Goal: Task Accomplishment & Management: Complete application form

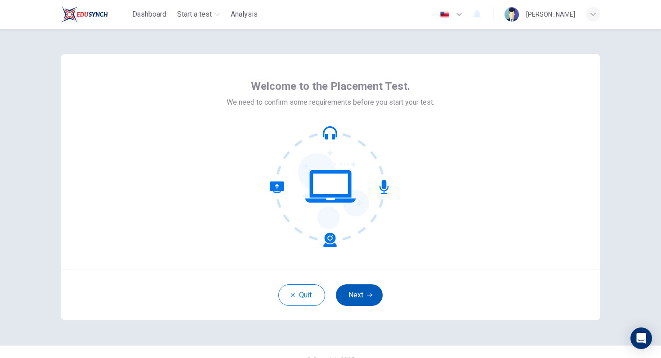
click at [360, 288] on button "Next" at bounding box center [359, 296] width 47 height 22
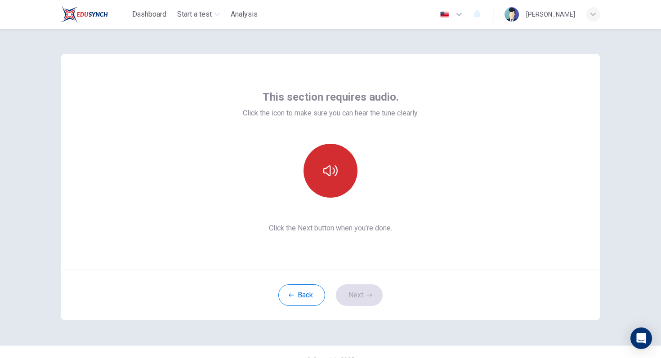
click at [329, 177] on icon "button" at bounding box center [330, 171] width 14 height 14
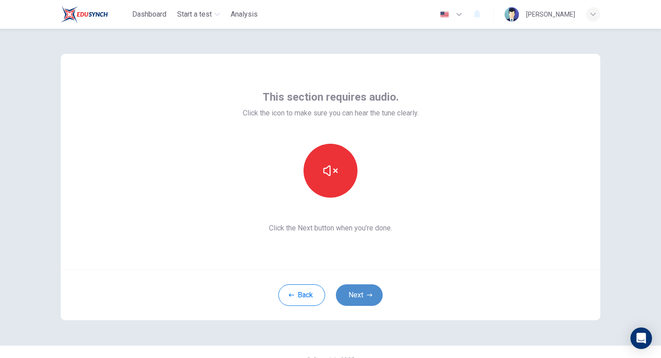
click at [360, 298] on button "Next" at bounding box center [359, 296] width 47 height 22
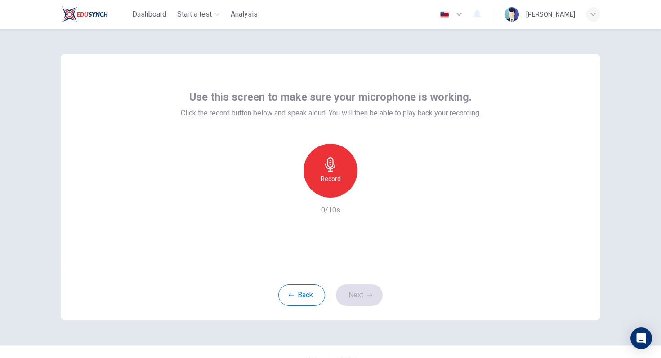
click at [327, 165] on icon "button" at bounding box center [330, 164] width 14 height 14
click at [343, 183] on div "Stop" at bounding box center [330, 171] width 54 height 54
click at [362, 292] on button "Next" at bounding box center [359, 296] width 47 height 22
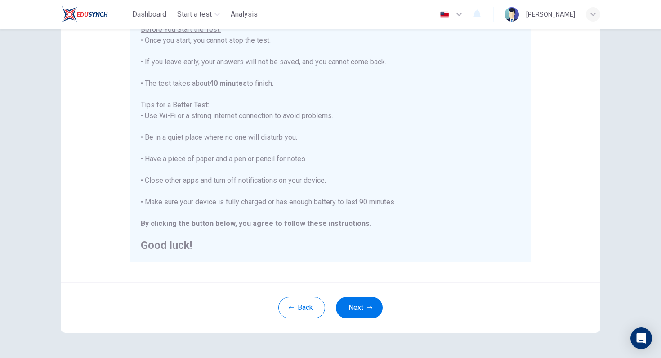
scroll to position [142, 0]
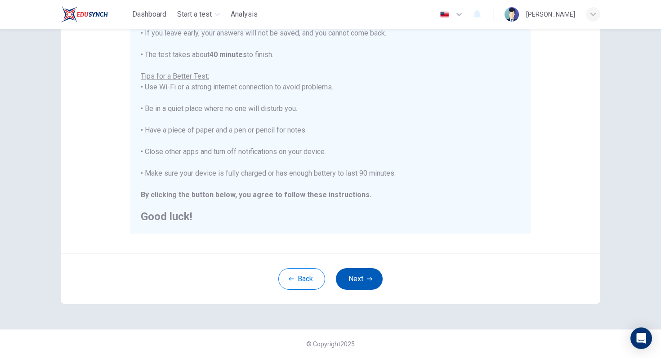
click at [367, 278] on icon "button" at bounding box center [369, 278] width 5 height 5
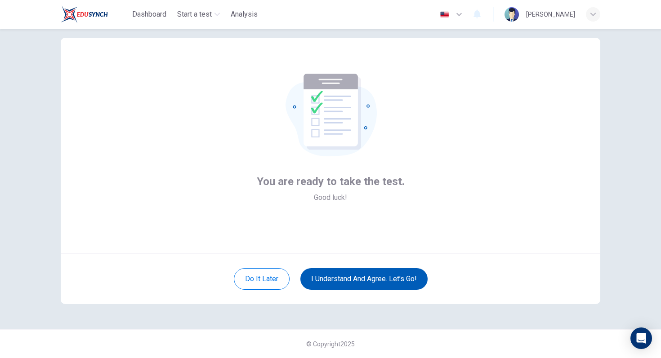
scroll to position [16, 0]
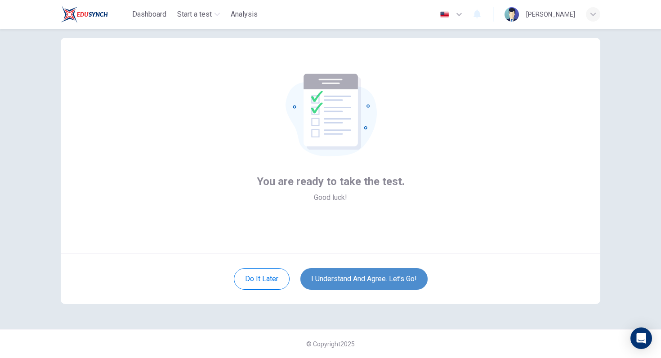
click at [367, 278] on button "I understand and agree. Let’s go!" at bounding box center [363, 279] width 127 height 22
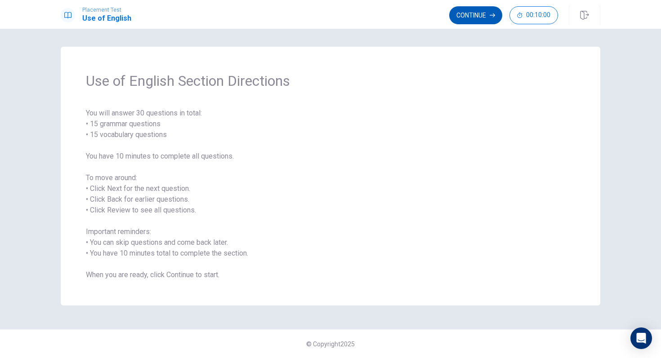
click at [478, 14] on button "Continue" at bounding box center [475, 15] width 53 height 18
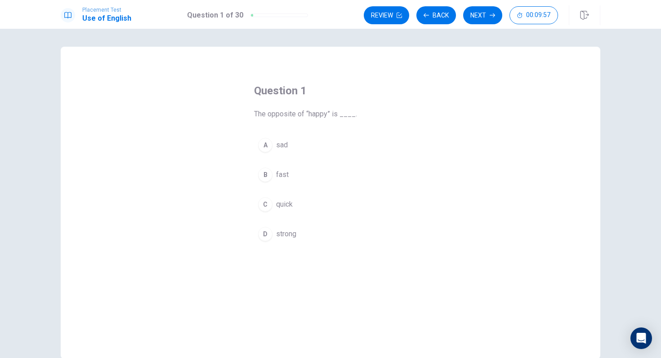
click at [292, 143] on button "A sad" at bounding box center [330, 145] width 153 height 22
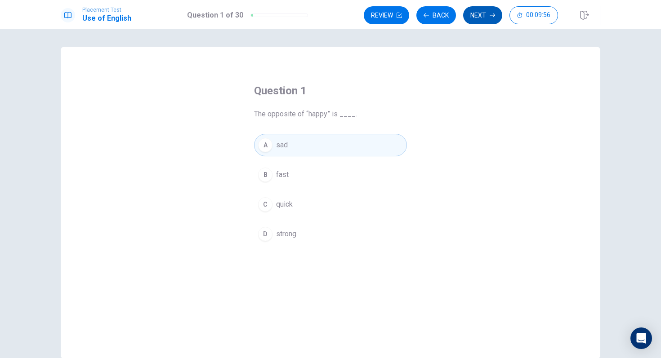
click at [476, 15] on button "Next" at bounding box center [482, 15] width 39 height 18
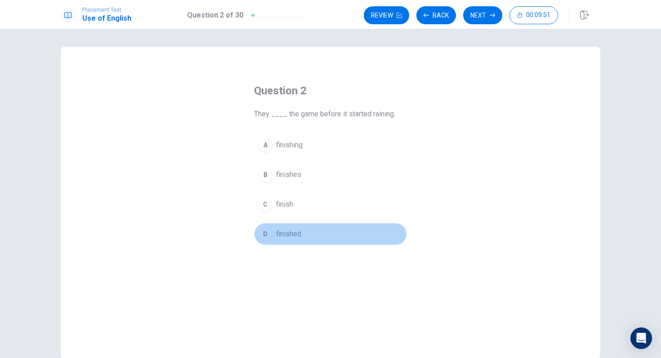
click at [295, 235] on span "finished" at bounding box center [288, 234] width 25 height 11
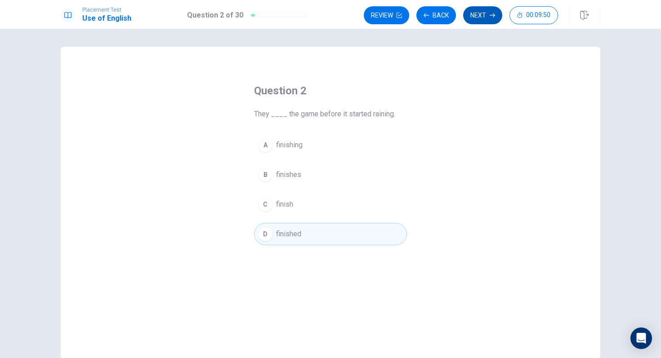
click at [489, 12] on button "Next" at bounding box center [482, 15] width 39 height 18
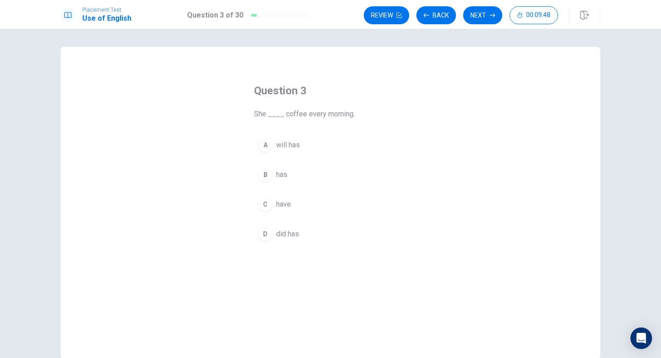
click at [297, 173] on button "B has" at bounding box center [330, 175] width 153 height 22
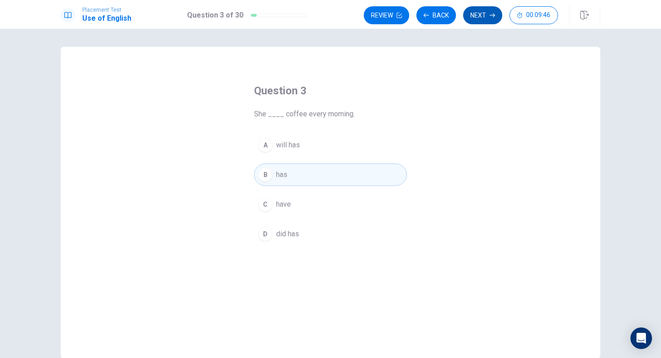
click at [487, 13] on button "Next" at bounding box center [482, 15] width 39 height 18
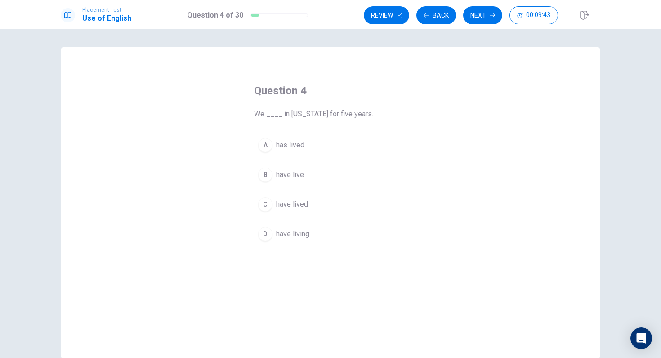
click at [288, 202] on span "have lived" at bounding box center [292, 204] width 32 height 11
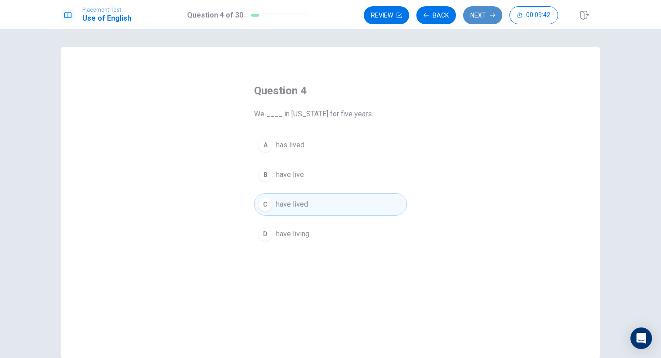
click at [483, 19] on button "Next" at bounding box center [482, 15] width 39 height 18
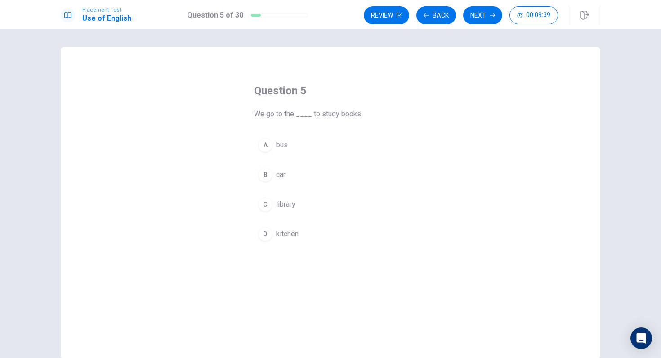
click at [299, 196] on button "C library" at bounding box center [330, 204] width 153 height 22
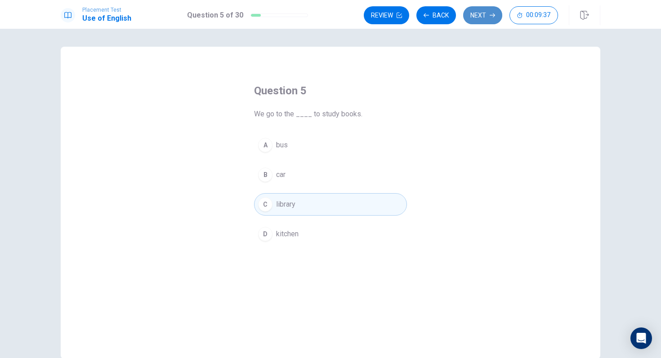
click at [480, 11] on button "Next" at bounding box center [482, 15] width 39 height 18
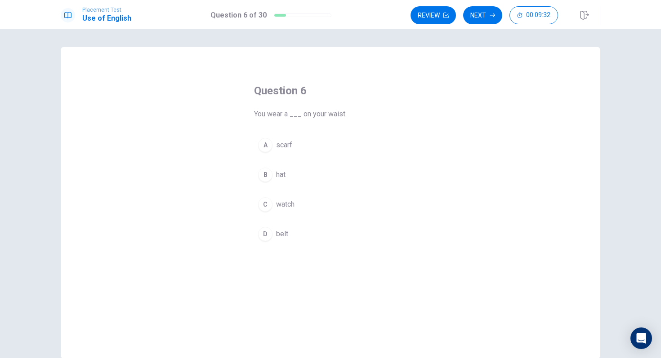
click at [288, 233] on button "D belt" at bounding box center [330, 234] width 153 height 22
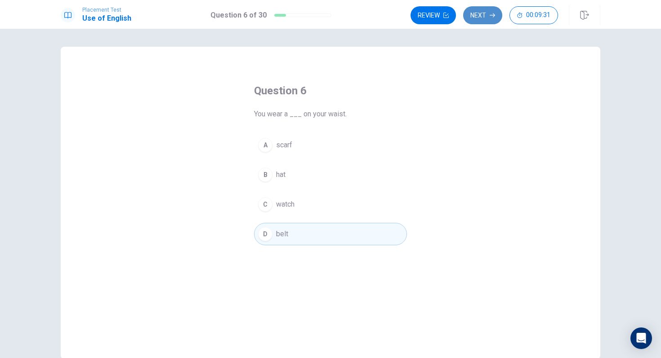
click at [471, 24] on button "Next" at bounding box center [482, 15] width 39 height 18
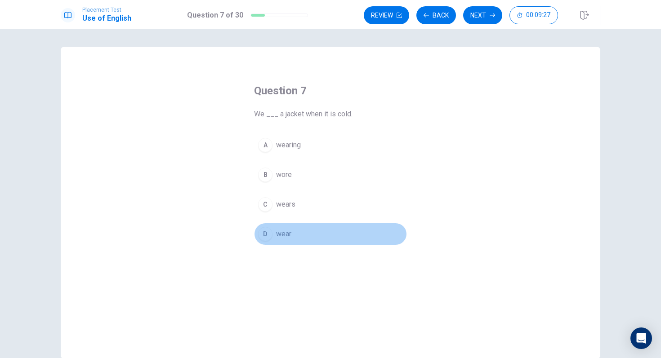
click at [282, 235] on span "wear" at bounding box center [283, 234] width 15 height 11
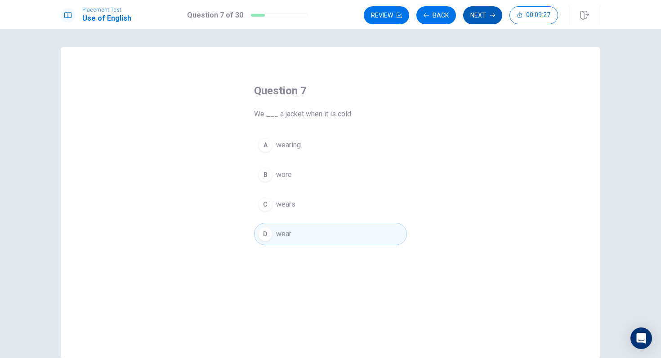
click at [476, 16] on button "Next" at bounding box center [482, 15] width 39 height 18
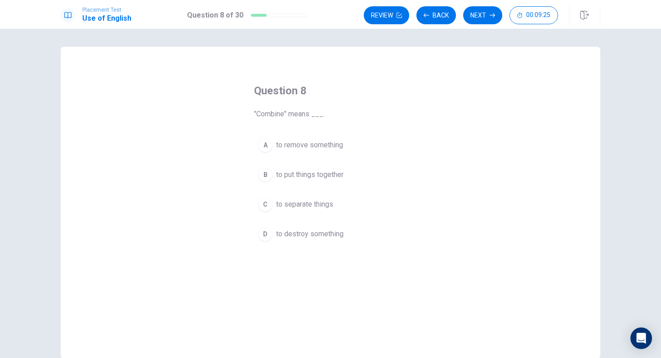
click at [338, 172] on span "to put things together" at bounding box center [309, 174] width 67 height 11
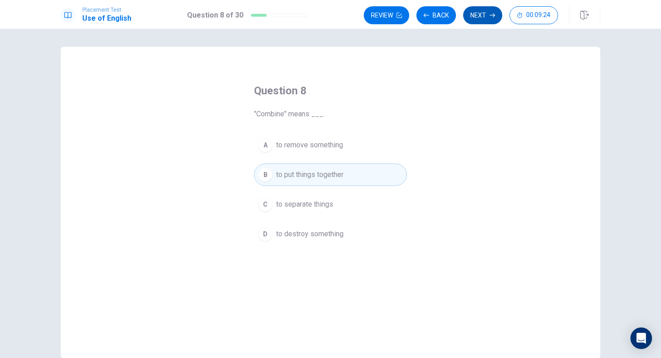
click at [485, 22] on button "Next" at bounding box center [482, 15] width 39 height 18
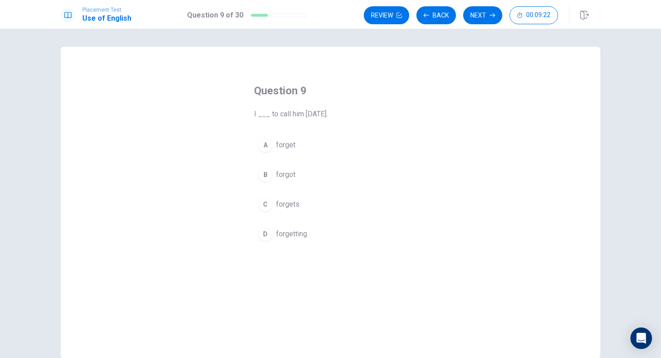
click at [311, 147] on button "A forget" at bounding box center [330, 145] width 153 height 22
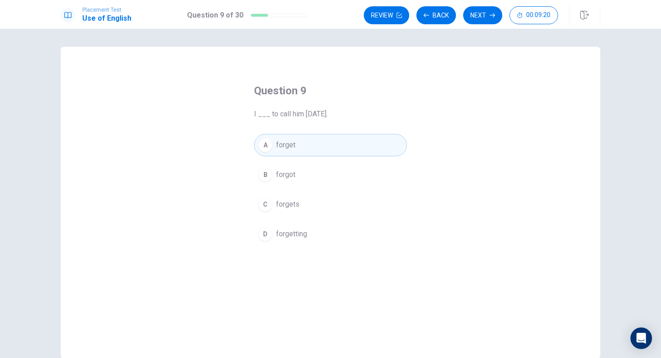
click at [374, 165] on button "B forgot" at bounding box center [330, 175] width 153 height 22
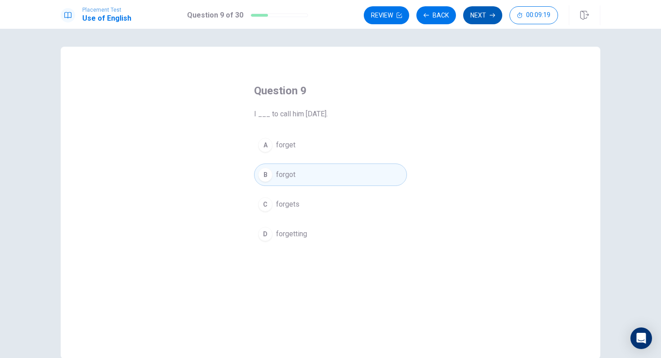
click at [485, 19] on button "Next" at bounding box center [482, 15] width 39 height 18
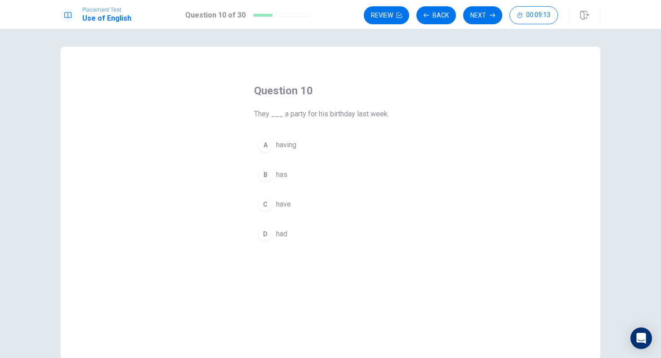
click at [279, 234] on span "had" at bounding box center [281, 234] width 11 height 11
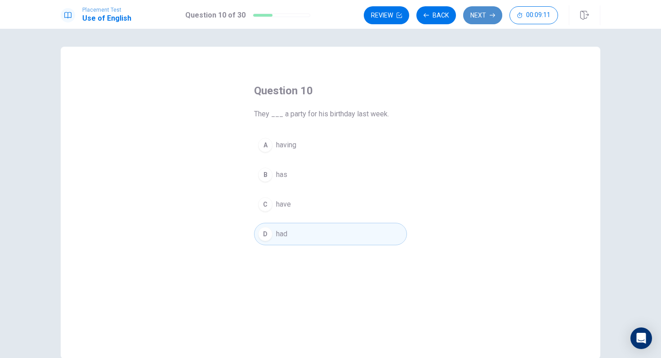
click at [481, 18] on button "Next" at bounding box center [482, 15] width 39 height 18
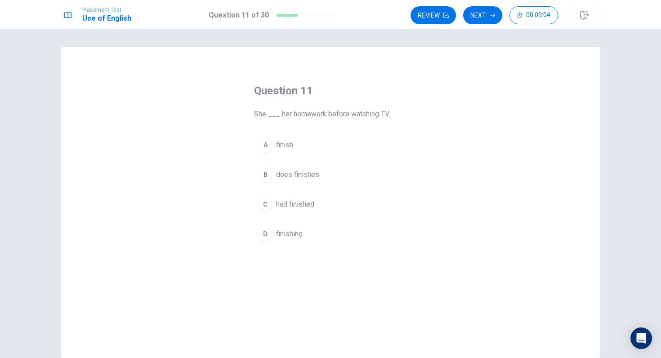
click at [304, 208] on span "had finished" at bounding box center [295, 204] width 38 height 11
click at [480, 26] on div "Placement Test Use of English Question 11 of 30 Review Next 00:09:02" at bounding box center [330, 14] width 661 height 29
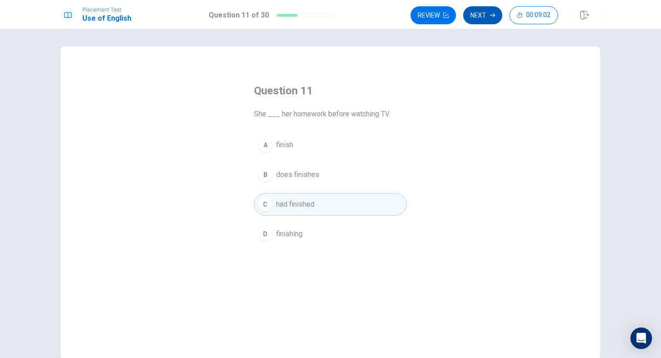
click at [480, 14] on button "Next" at bounding box center [482, 15] width 39 height 18
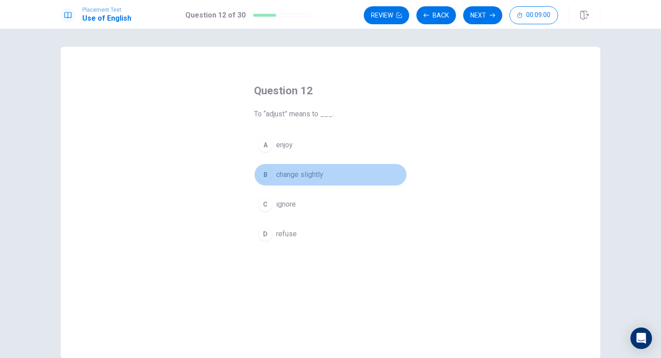
click at [303, 181] on button "B change slightly" at bounding box center [330, 175] width 153 height 22
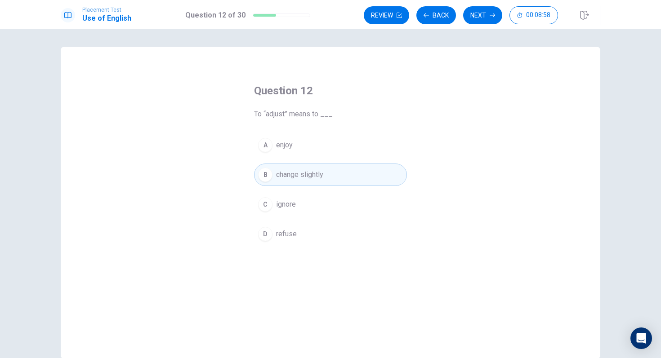
click at [481, 29] on div "Question 12 To “adjust” means to ___. A enjoy B change slightly C ignore D refu…" at bounding box center [330, 193] width 661 height 329
click at [481, 17] on button "Next" at bounding box center [482, 15] width 39 height 18
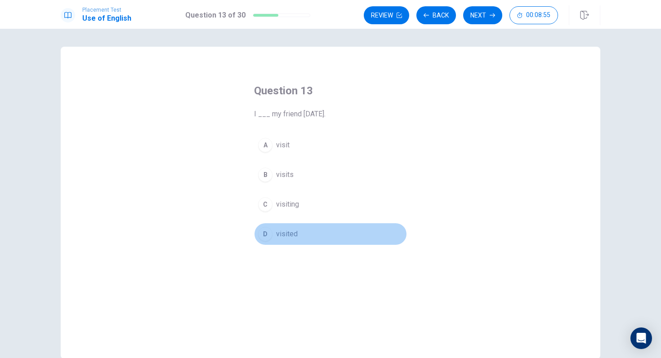
click at [294, 230] on span "visited" at bounding box center [287, 234] width 22 height 11
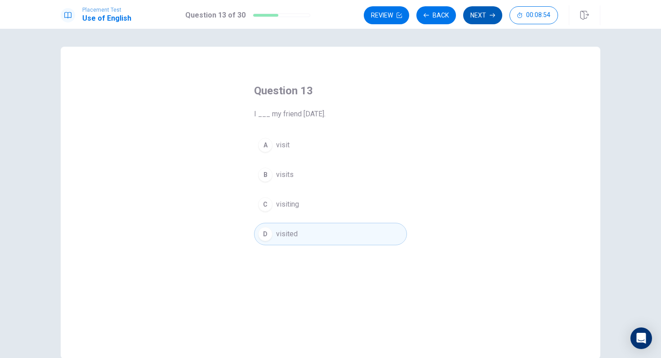
click at [480, 17] on button "Next" at bounding box center [482, 15] width 39 height 18
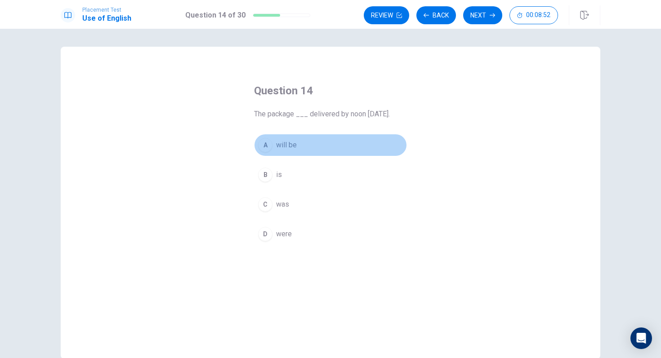
click at [298, 151] on button "A will be" at bounding box center [330, 145] width 153 height 22
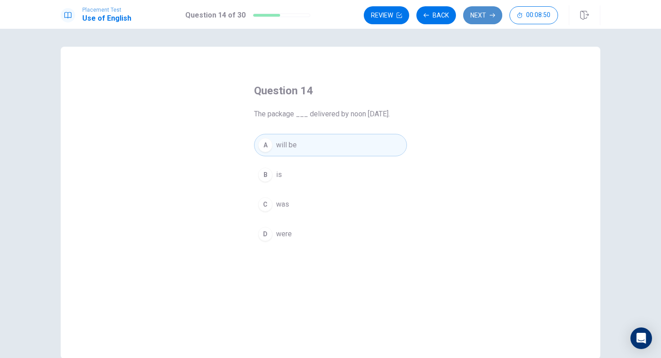
click at [484, 19] on button "Next" at bounding box center [482, 15] width 39 height 18
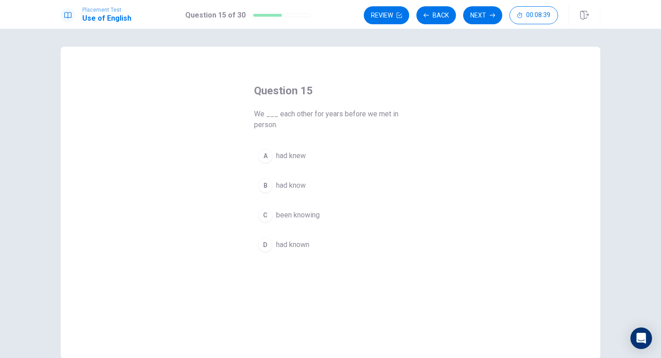
click at [297, 240] on span "had known" at bounding box center [292, 245] width 33 height 11
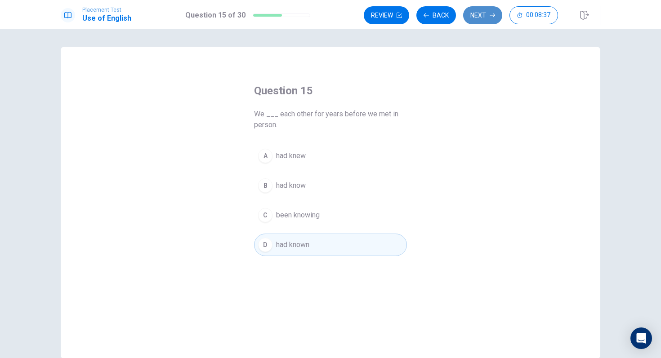
click at [472, 23] on button "Next" at bounding box center [482, 15] width 39 height 18
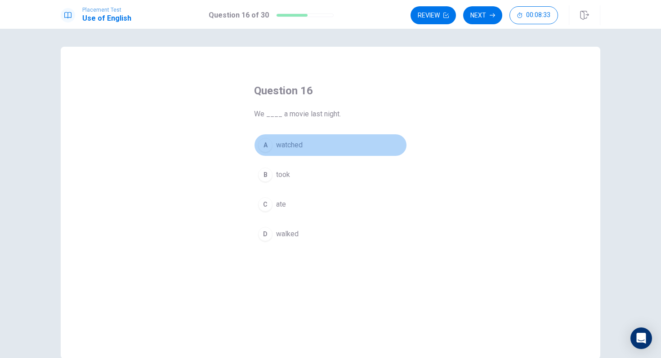
click at [320, 141] on button "A watched" at bounding box center [330, 145] width 153 height 22
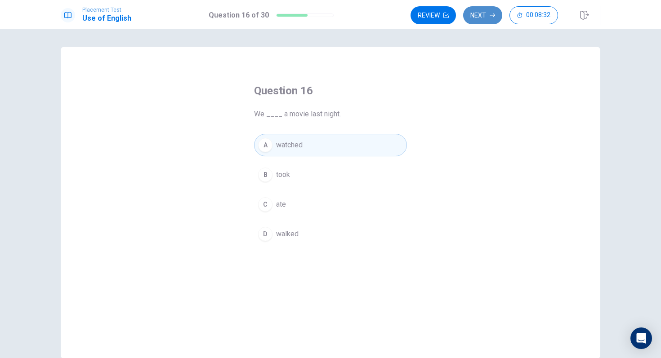
click at [480, 17] on button "Next" at bounding box center [482, 15] width 39 height 18
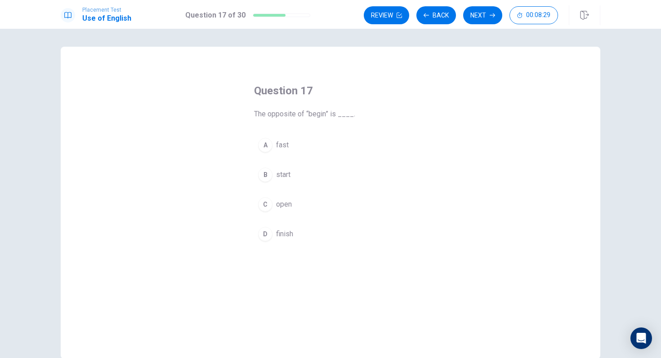
click at [280, 235] on span "finish" at bounding box center [284, 234] width 17 height 11
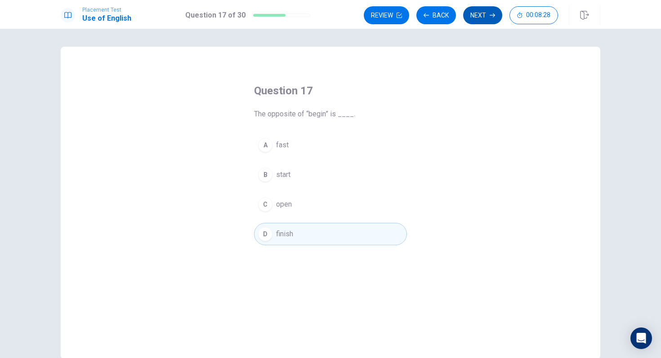
click at [483, 19] on button "Next" at bounding box center [482, 15] width 39 height 18
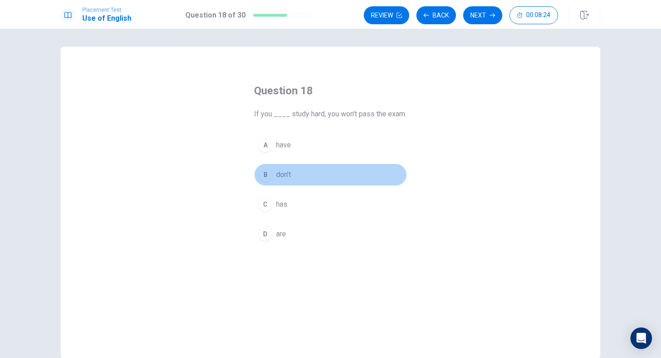
click at [291, 173] on span "don’t" at bounding box center [283, 174] width 15 height 11
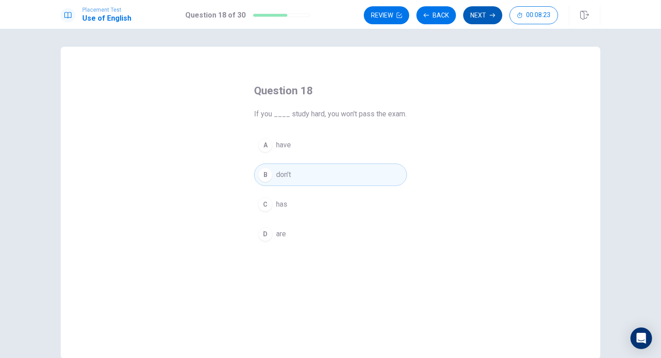
click at [484, 14] on button "Next" at bounding box center [482, 15] width 39 height 18
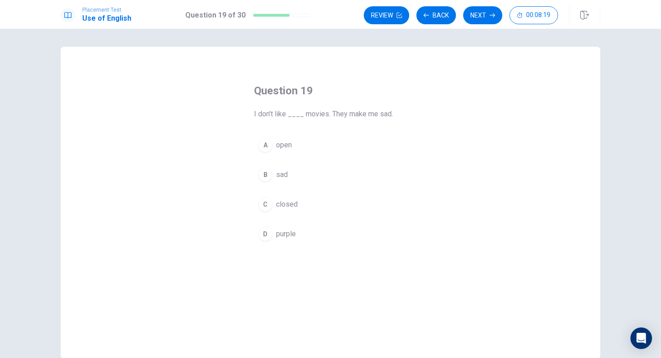
click at [285, 180] on span "sad" at bounding box center [282, 174] width 12 height 11
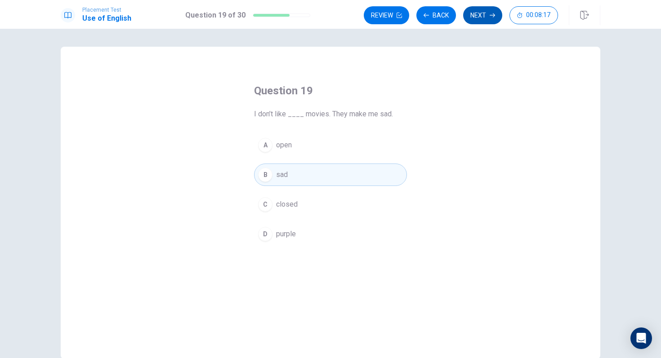
click at [480, 21] on button "Next" at bounding box center [482, 15] width 39 height 18
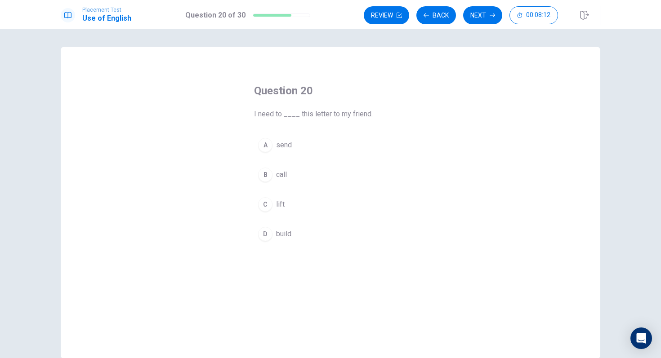
click at [299, 142] on button "A send" at bounding box center [330, 145] width 153 height 22
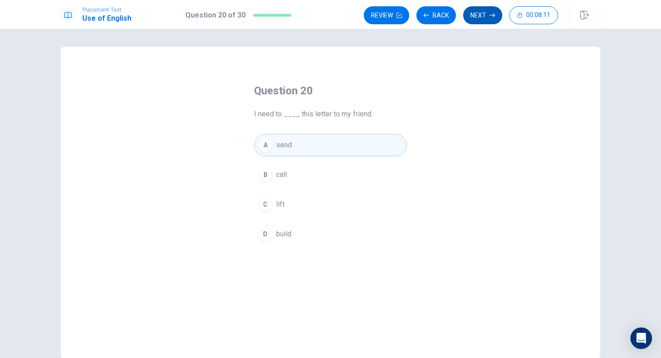
click at [490, 14] on icon "button" at bounding box center [491, 15] width 5 height 5
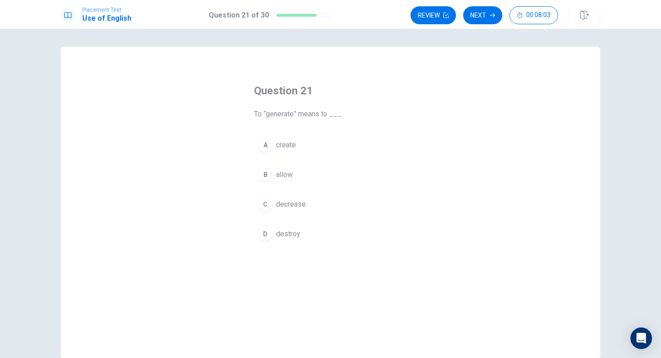
click at [319, 137] on button "A create" at bounding box center [330, 145] width 153 height 22
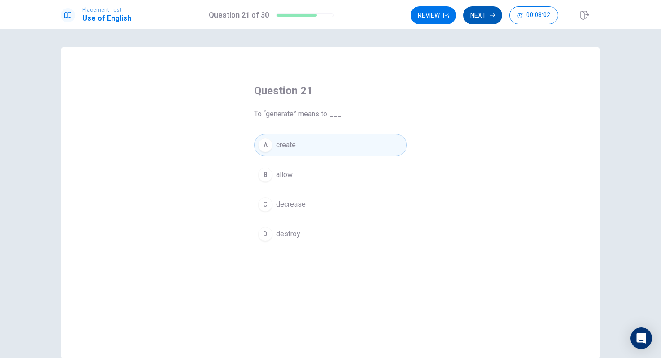
click at [473, 19] on button "Next" at bounding box center [482, 15] width 39 height 18
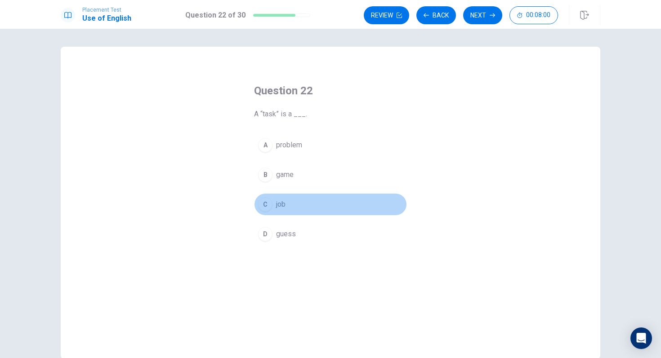
click at [291, 214] on button "C job" at bounding box center [330, 204] width 153 height 22
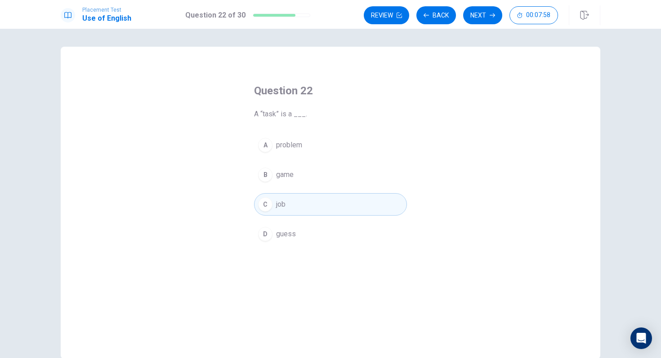
click at [315, 154] on button "A problem" at bounding box center [330, 145] width 153 height 22
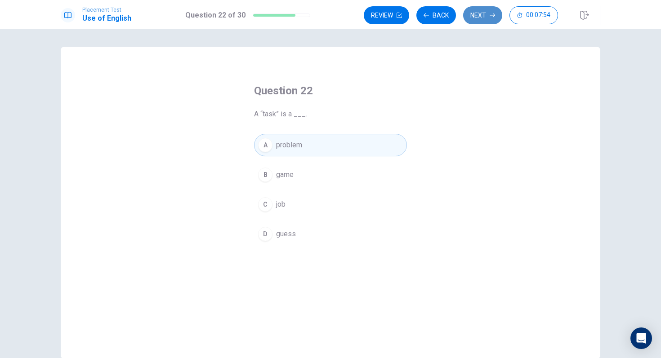
click at [485, 18] on button "Next" at bounding box center [482, 15] width 39 height 18
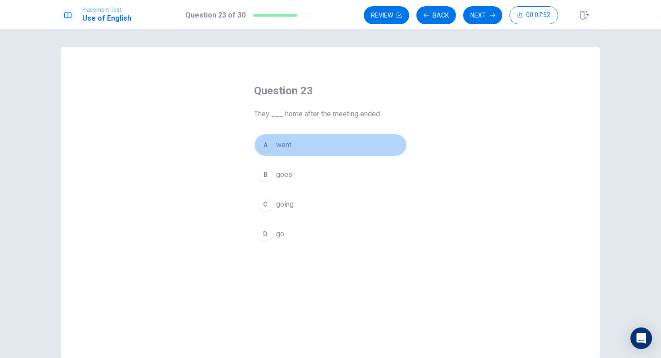
click at [349, 142] on button "A went" at bounding box center [330, 145] width 153 height 22
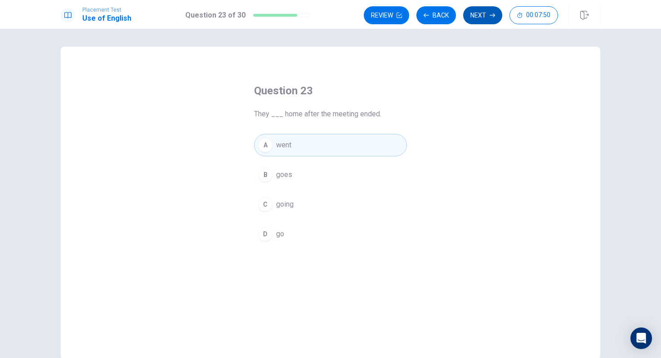
click at [477, 17] on button "Next" at bounding box center [482, 15] width 39 height 18
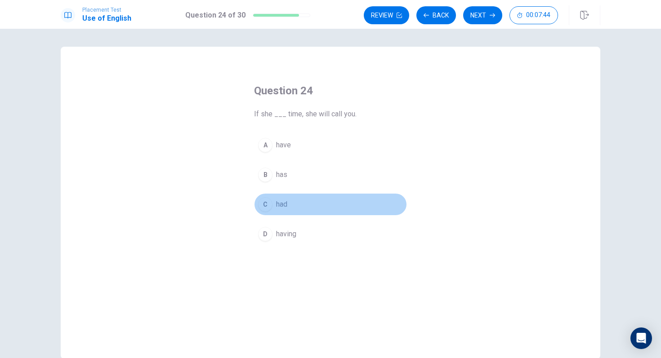
click at [283, 208] on span "had" at bounding box center [281, 204] width 11 height 11
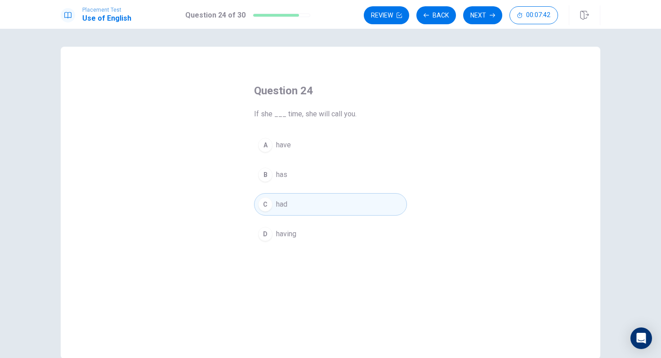
click at [336, 176] on button "B has" at bounding box center [330, 175] width 153 height 22
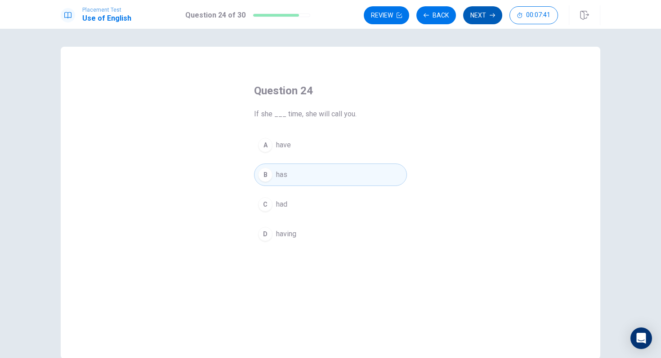
click at [480, 17] on button "Next" at bounding box center [482, 15] width 39 height 18
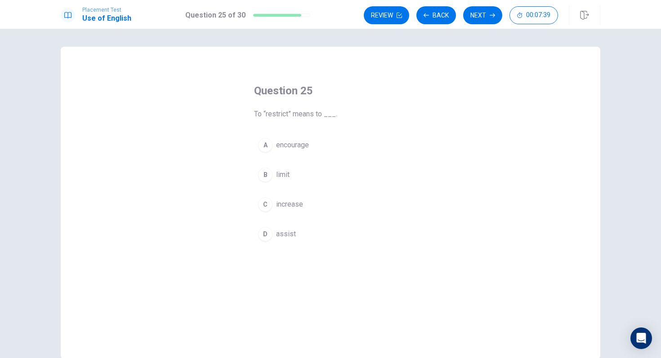
click at [295, 175] on button "B limit" at bounding box center [330, 175] width 153 height 22
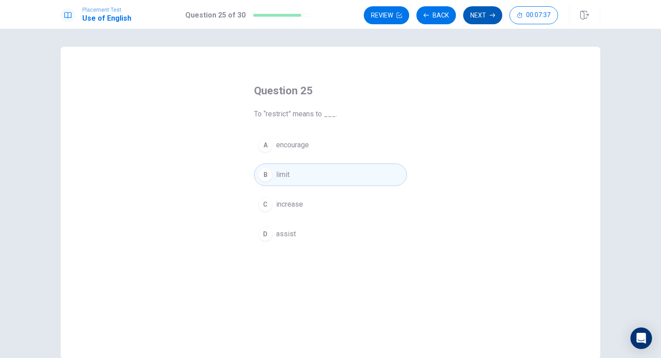
click at [484, 23] on button "Next" at bounding box center [482, 15] width 39 height 18
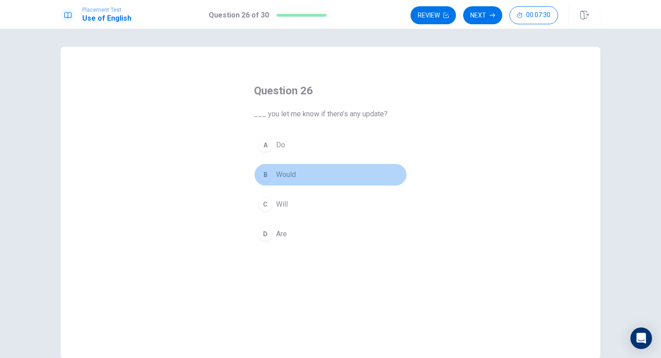
click at [290, 178] on span "Would" at bounding box center [286, 174] width 20 height 11
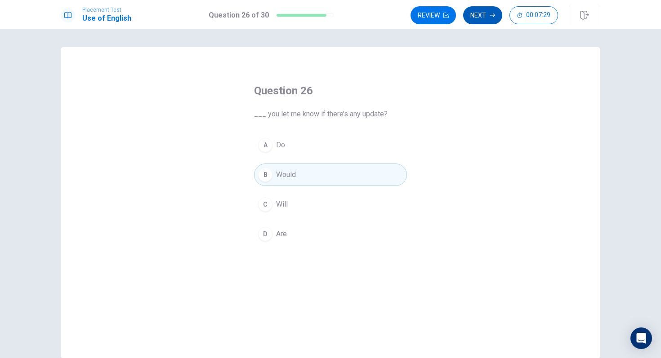
click at [487, 17] on button "Next" at bounding box center [482, 15] width 39 height 18
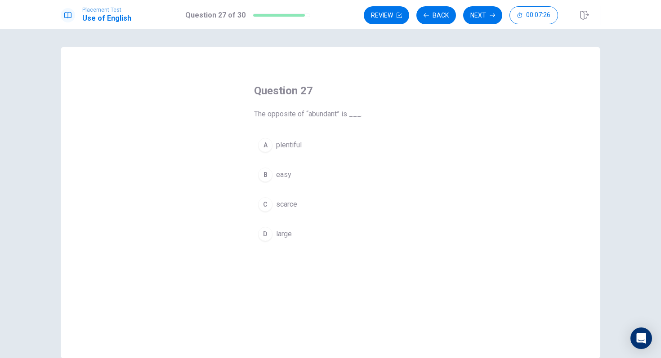
click at [284, 199] on span "scarce" at bounding box center [286, 204] width 21 height 11
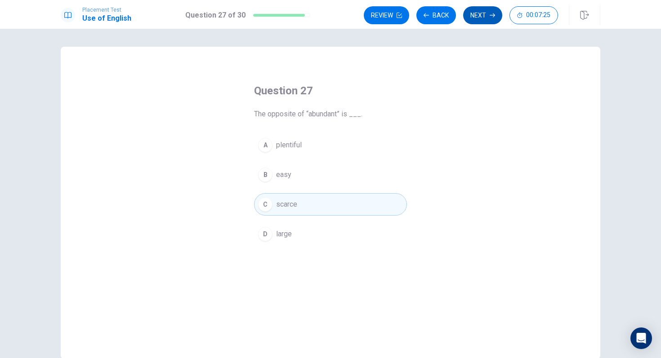
click at [481, 7] on button "Next" at bounding box center [482, 15] width 39 height 18
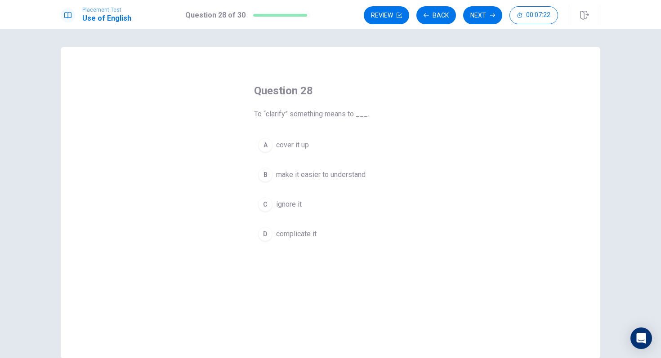
click at [329, 169] on span "make it easier to understand" at bounding box center [320, 174] width 89 height 11
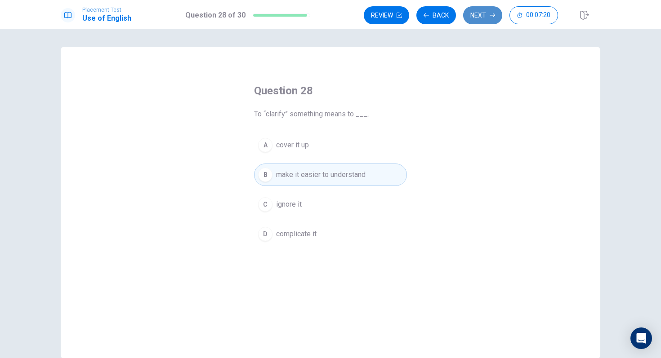
click at [476, 22] on button "Next" at bounding box center [482, 15] width 39 height 18
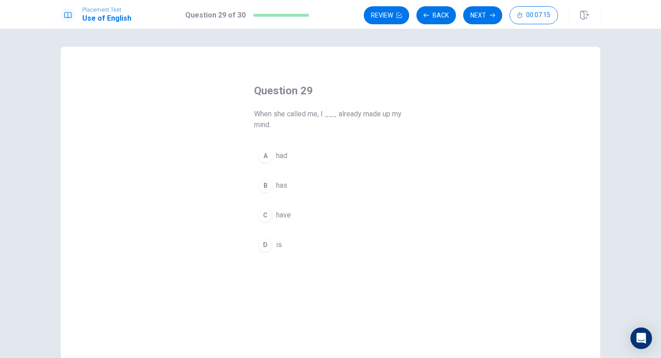
click at [322, 160] on button "A had" at bounding box center [330, 156] width 153 height 22
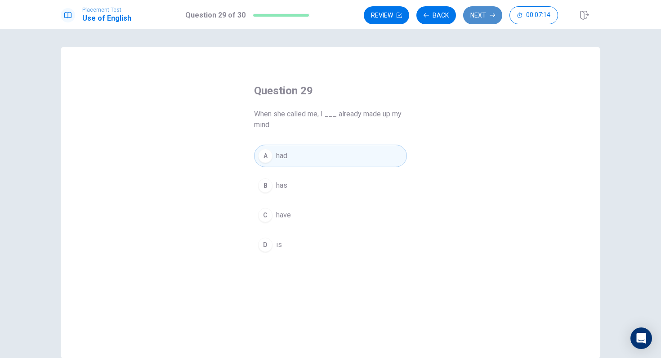
click at [485, 15] on button "Next" at bounding box center [482, 15] width 39 height 18
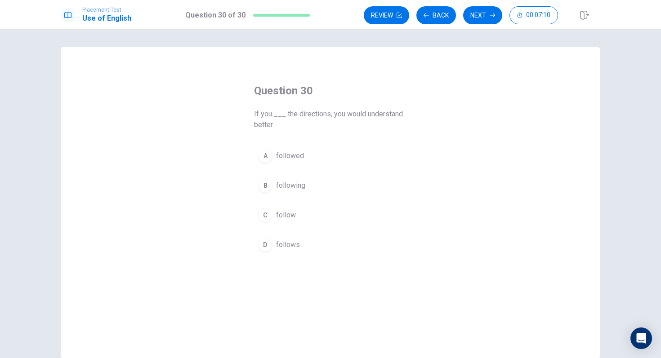
click at [311, 163] on button "A followed" at bounding box center [330, 156] width 153 height 22
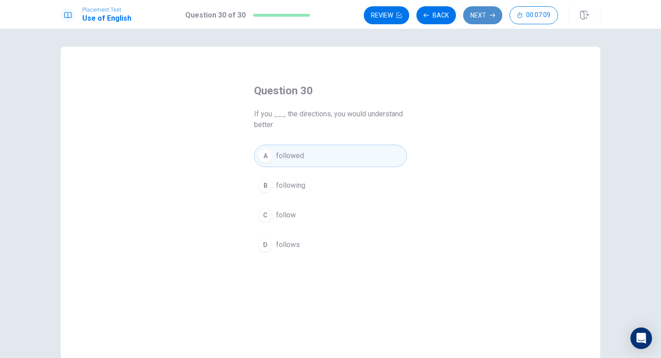
click at [489, 19] on button "Next" at bounding box center [482, 15] width 39 height 18
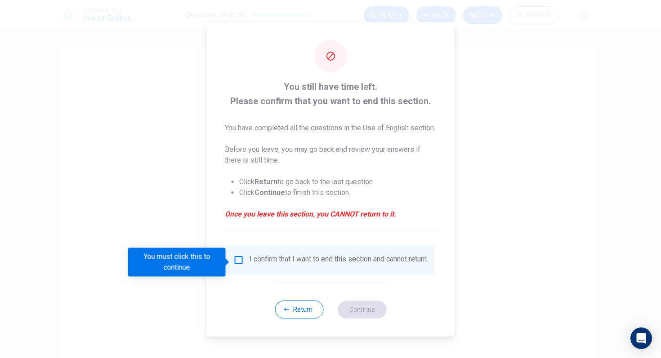
click at [240, 263] on input "You must click this to continue" at bounding box center [238, 260] width 11 height 11
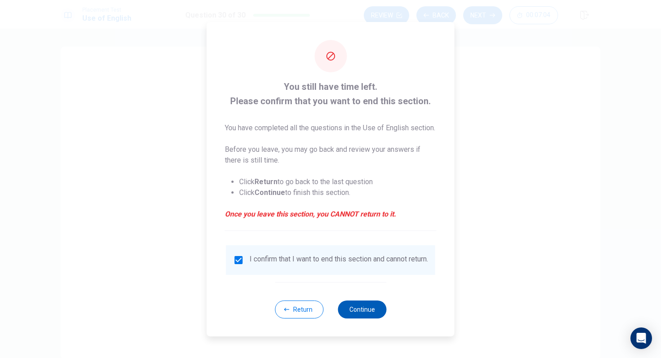
click at [341, 315] on button "Continue" at bounding box center [362, 310] width 49 height 18
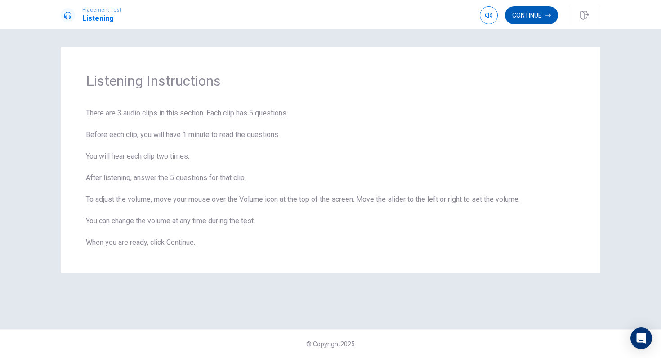
click at [538, 13] on button "Continue" at bounding box center [531, 15] width 53 height 18
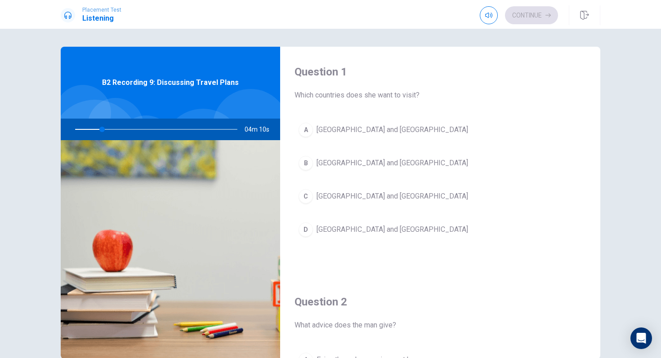
drag, startPoint x: 101, startPoint y: 130, endPoint x: 116, endPoint y: 130, distance: 14.8
click at [116, 130] on div at bounding box center [154, 130] width 180 height 22
drag, startPoint x: 102, startPoint y: 129, endPoint x: 115, endPoint y: 129, distance: 13.5
click at [115, 129] on div at bounding box center [154, 130] width 180 height 22
click at [364, 222] on button "D [GEOGRAPHIC_DATA] and [GEOGRAPHIC_DATA]" at bounding box center [439, 229] width 291 height 22
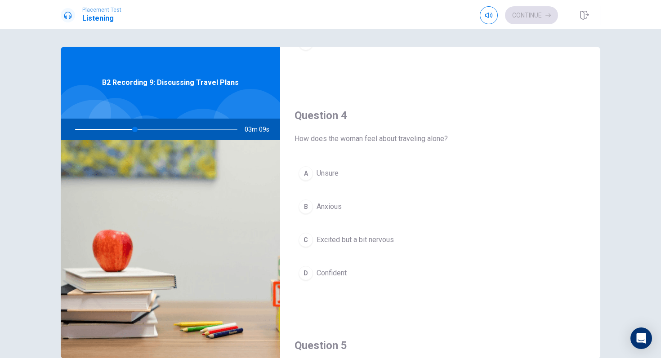
scroll to position [638, 0]
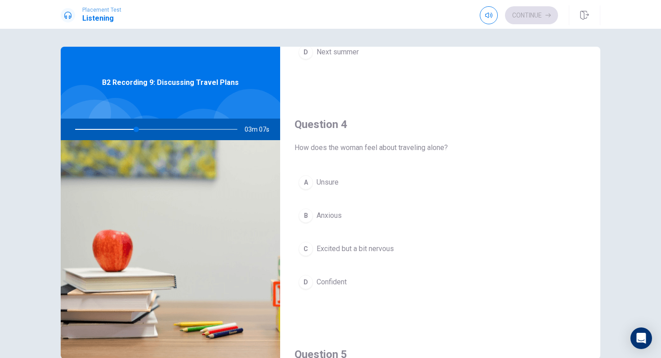
click at [379, 251] on span "Excited but a bit nervous" at bounding box center [354, 249] width 77 height 11
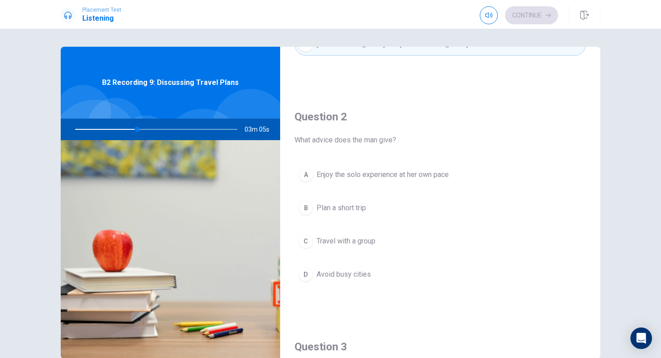
scroll to position [187, 0]
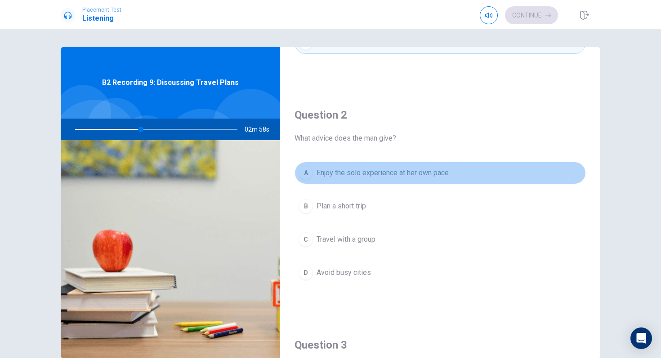
click at [408, 172] on span "Enjoy the solo experience at her own pace" at bounding box center [382, 173] width 132 height 11
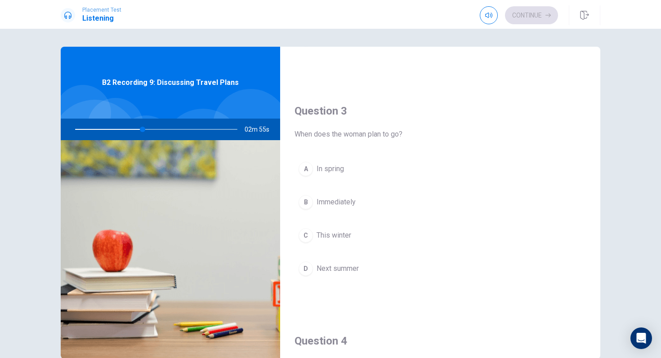
scroll to position [422, 0]
click at [350, 270] on span "Next summer" at bounding box center [337, 267] width 42 height 11
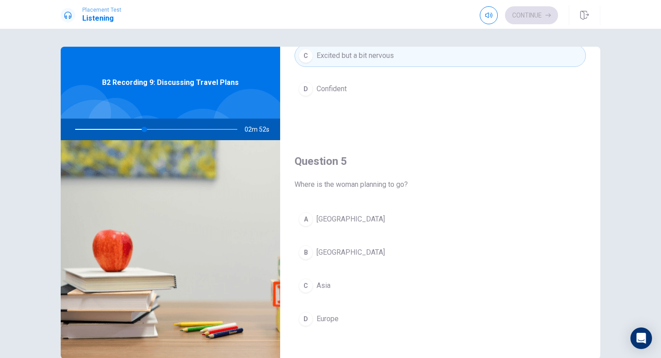
scroll to position [838, 0]
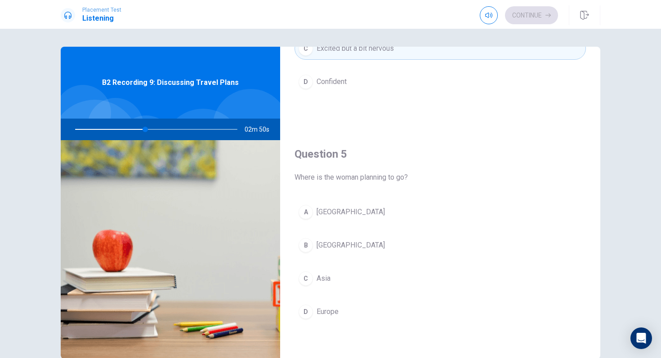
click at [330, 314] on span "Europe" at bounding box center [327, 312] width 22 height 11
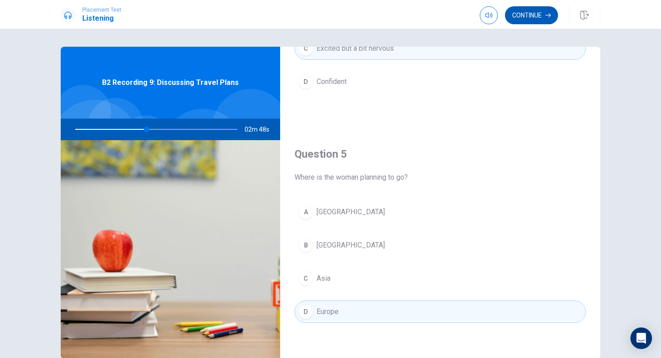
click at [532, 15] on button "Continue" at bounding box center [531, 15] width 53 height 18
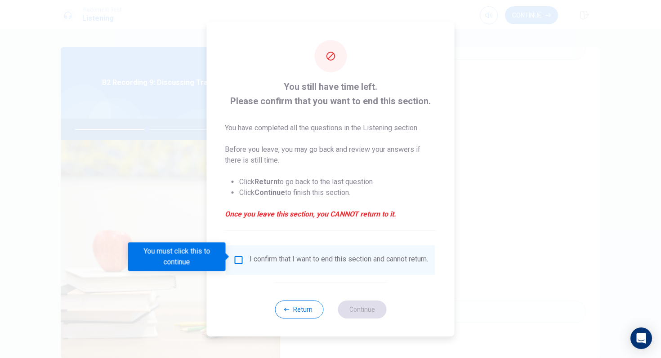
click at [239, 260] on input "You must click this to continue" at bounding box center [238, 260] width 11 height 11
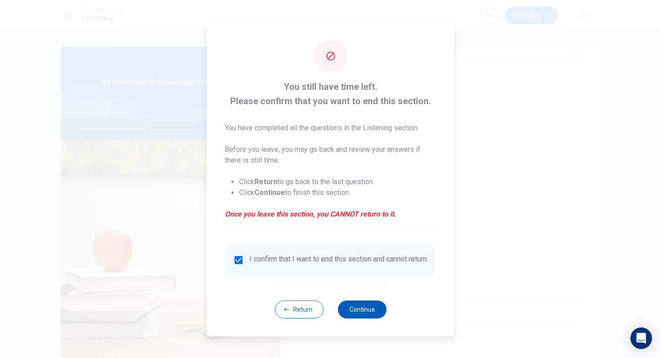
click at [350, 305] on button "Continue" at bounding box center [362, 310] width 49 height 18
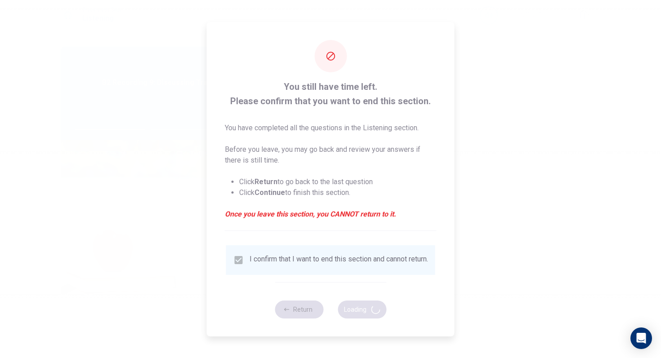
type input "45"
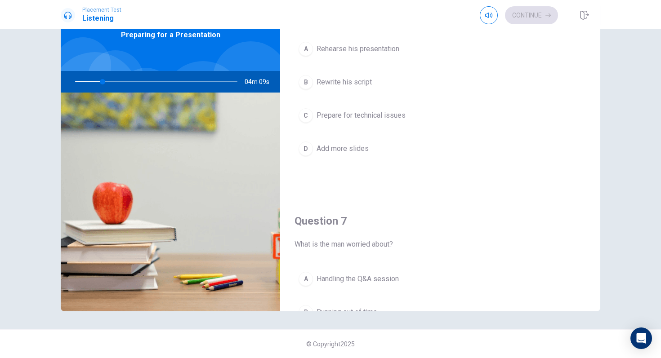
scroll to position [0, 0]
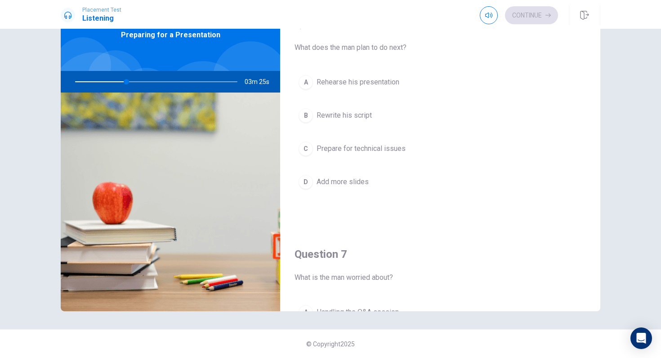
click at [378, 86] on span "Rehearse his presentation" at bounding box center [357, 82] width 83 height 11
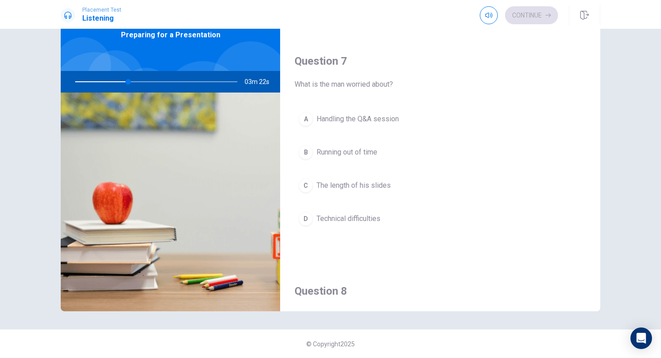
scroll to position [195, 0]
click at [372, 120] on span "Handling the Q&A session" at bounding box center [357, 117] width 82 height 11
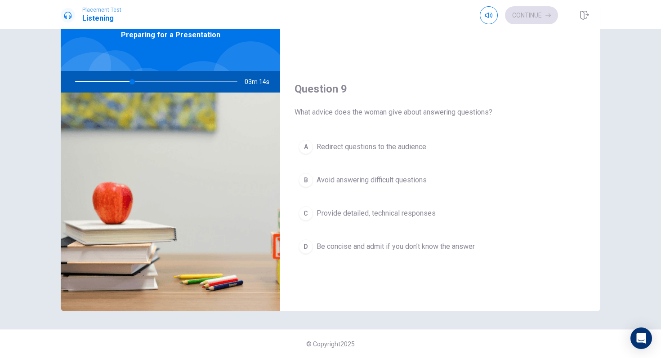
scroll to position [627, 0]
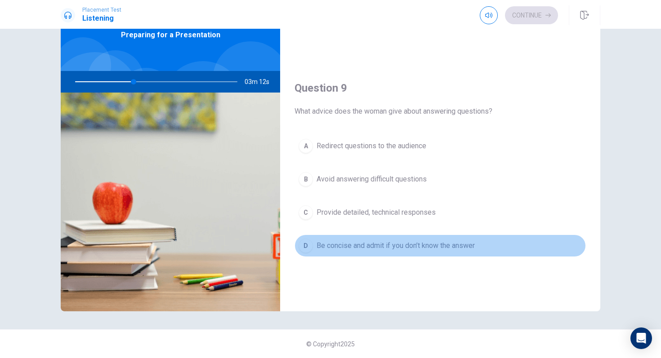
click at [369, 250] on span "Be concise and admit if you don’t know the answer" at bounding box center [395, 245] width 158 height 11
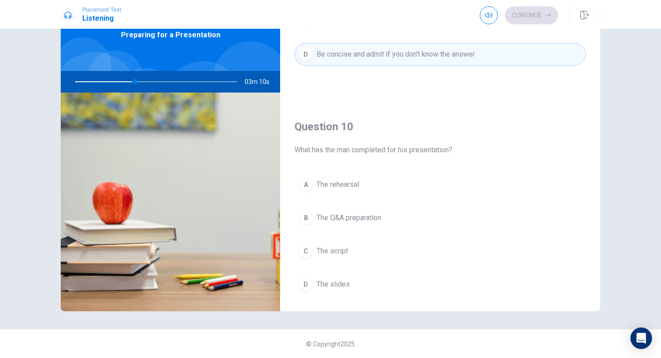
scroll to position [838, 0]
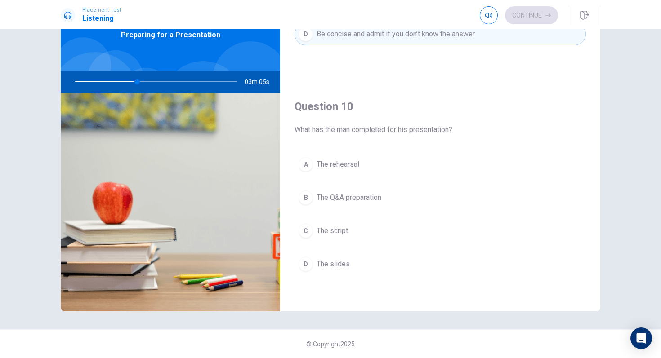
click at [353, 265] on button "D The slides" at bounding box center [439, 264] width 291 height 22
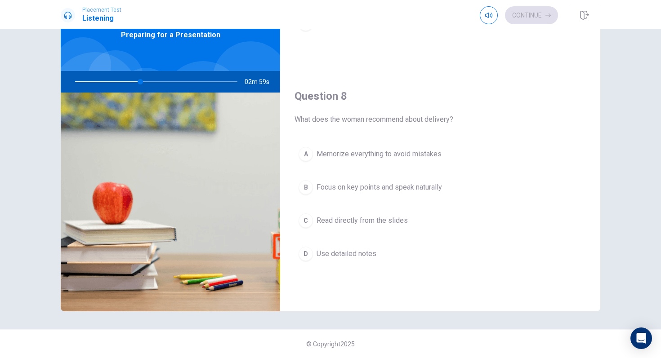
scroll to position [389, 0]
click at [404, 187] on span "Focus on key points and speak naturally" at bounding box center [378, 187] width 125 height 11
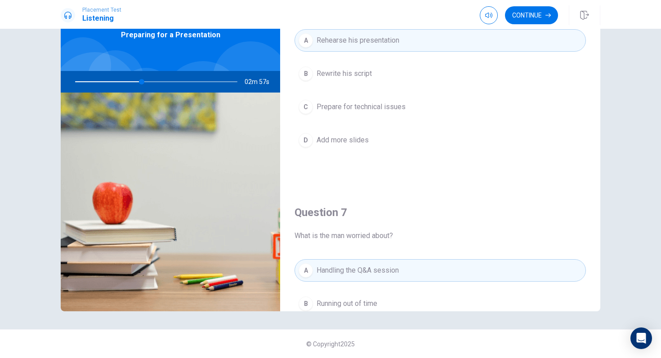
scroll to position [34, 0]
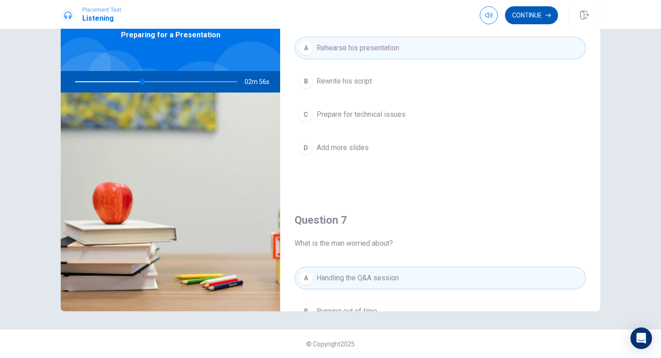
click at [538, 18] on button "Continue" at bounding box center [531, 15] width 53 height 18
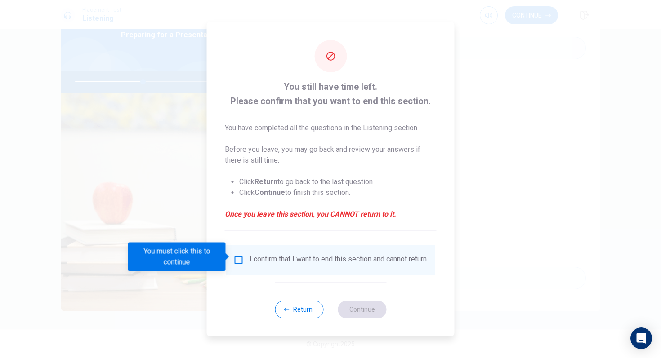
click at [240, 258] on input "You must click this to continue" at bounding box center [238, 260] width 11 height 11
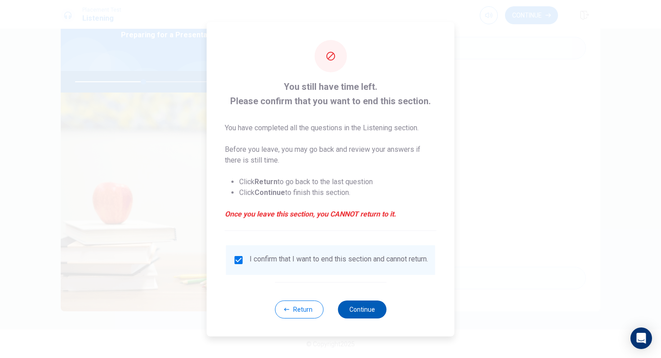
click at [351, 310] on button "Continue" at bounding box center [362, 310] width 49 height 18
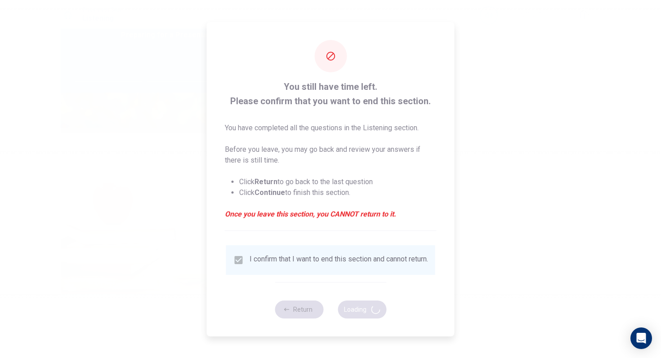
type input "43"
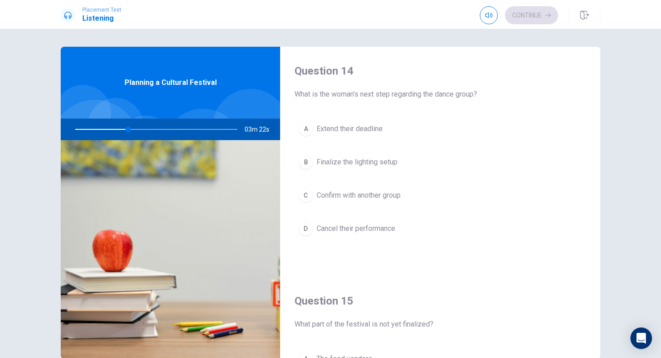
scroll to position [838, 0]
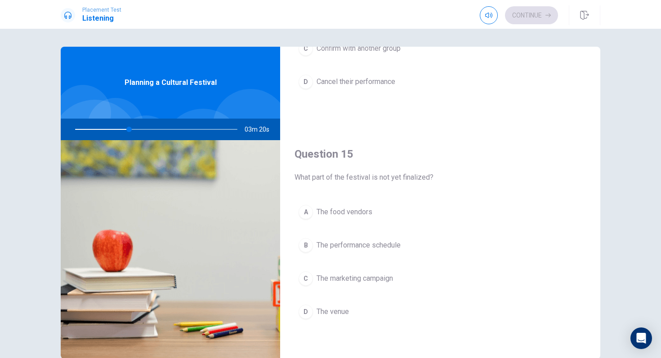
click at [378, 251] on button "B The performance schedule" at bounding box center [439, 245] width 291 height 22
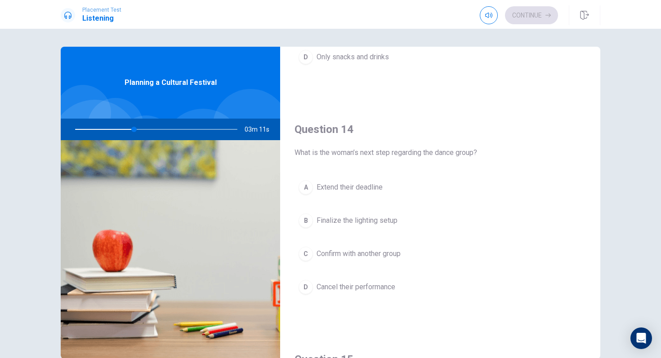
scroll to position [634, 0]
click at [386, 255] on span "Confirm with another group" at bounding box center [358, 253] width 84 height 11
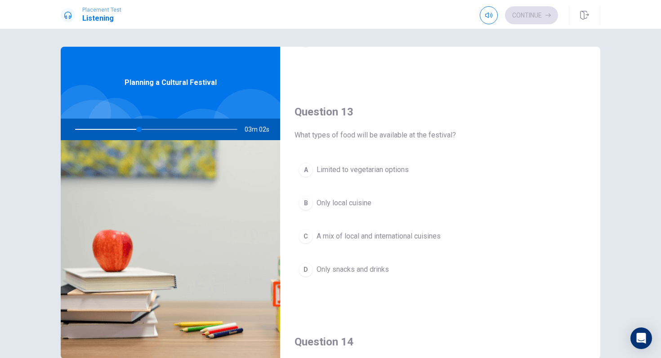
scroll to position [420, 0]
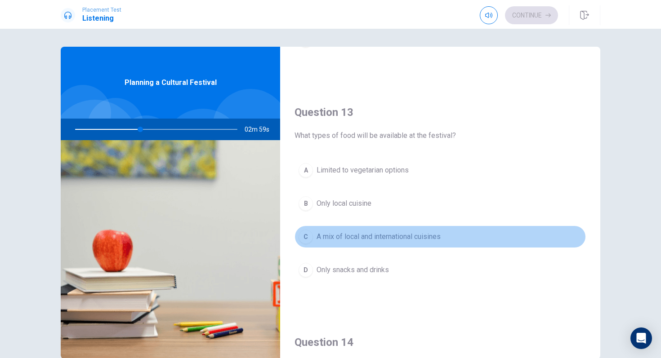
click at [377, 241] on span "A mix of local and international cuisines" at bounding box center [378, 236] width 124 height 11
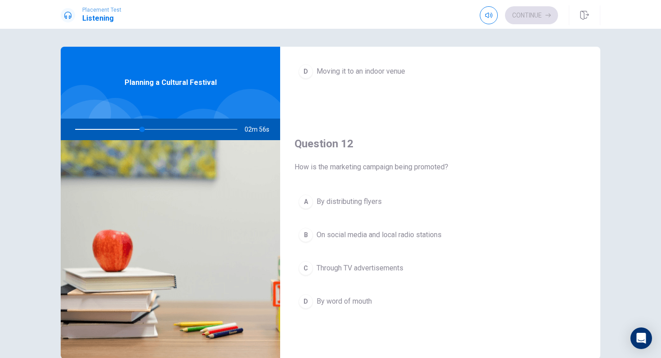
scroll to position [174, 0]
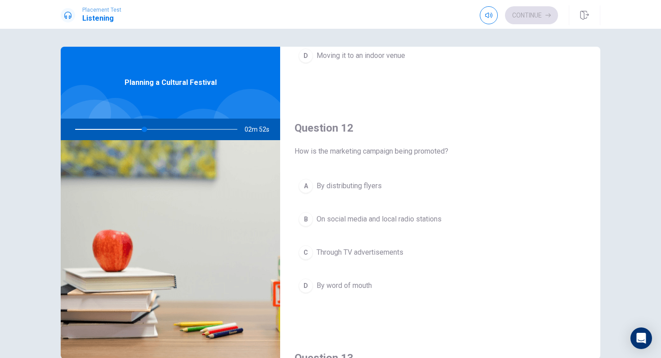
click at [377, 218] on span "On social media and local radio stations" at bounding box center [378, 219] width 125 height 11
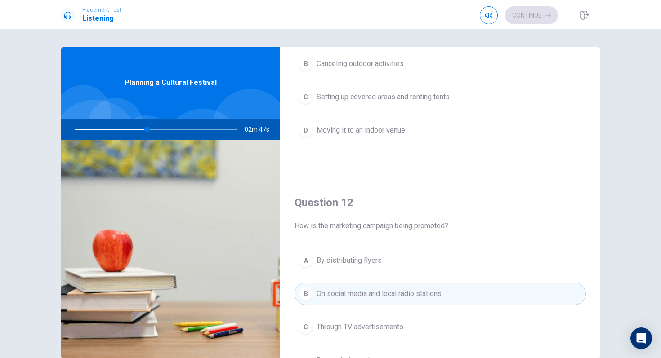
scroll to position [0, 0]
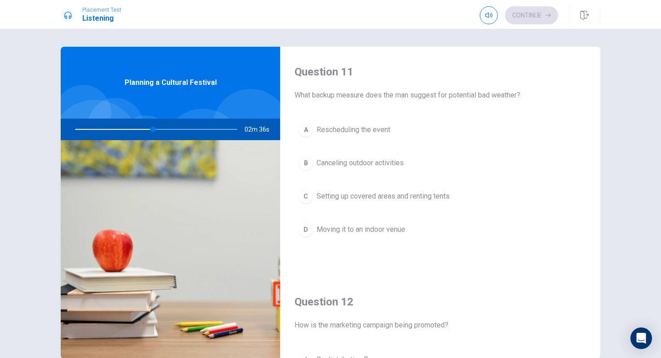
click at [387, 201] on span "Setting up covered areas and renting tents" at bounding box center [382, 196] width 133 height 11
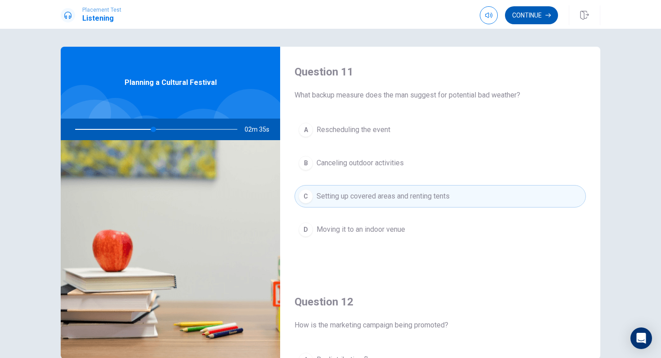
click at [535, 14] on button "Continue" at bounding box center [531, 15] width 53 height 18
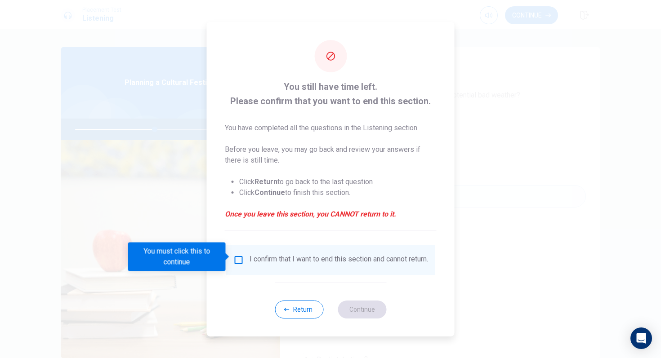
click at [245, 255] on div "I confirm that I want to end this section and cannot return." at bounding box center [330, 260] width 195 height 11
click at [240, 255] on input "You must click this to continue" at bounding box center [238, 260] width 11 height 11
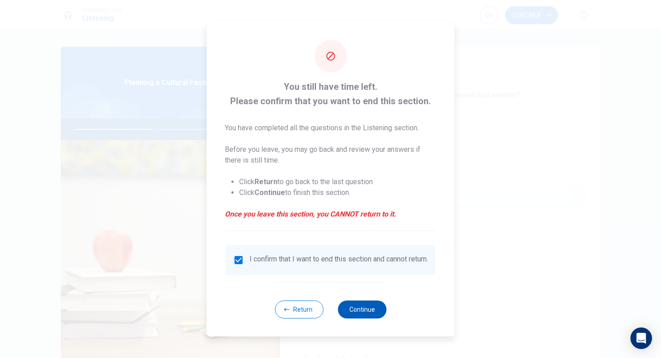
click at [342, 309] on button "Continue" at bounding box center [362, 310] width 49 height 18
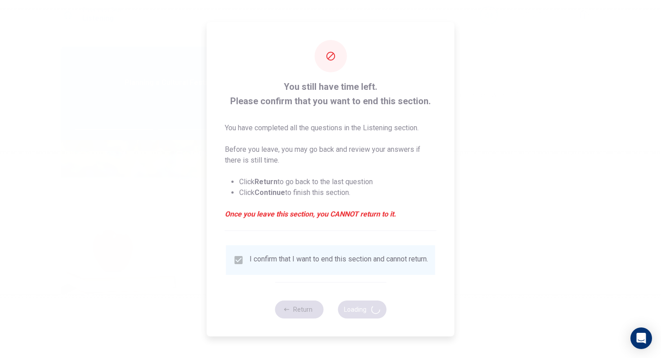
type input "50"
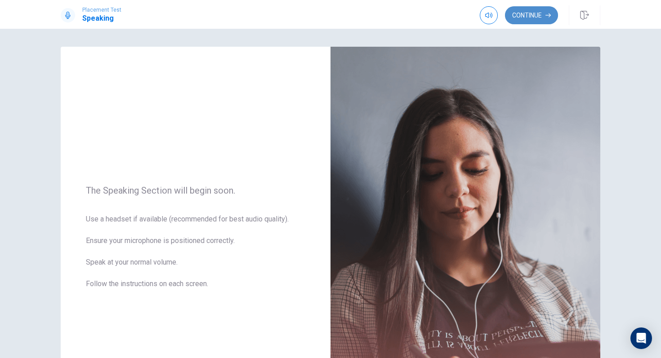
click at [540, 16] on button "Continue" at bounding box center [531, 15] width 53 height 18
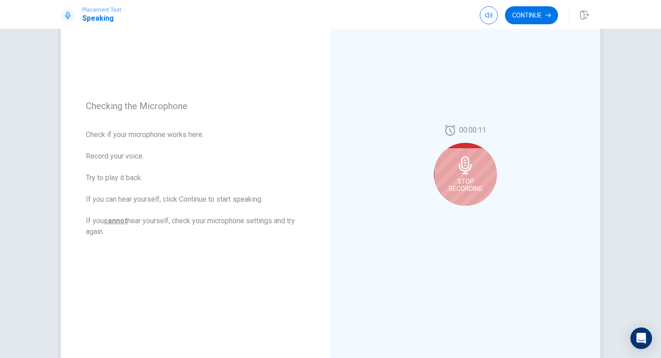
scroll to position [76, 0]
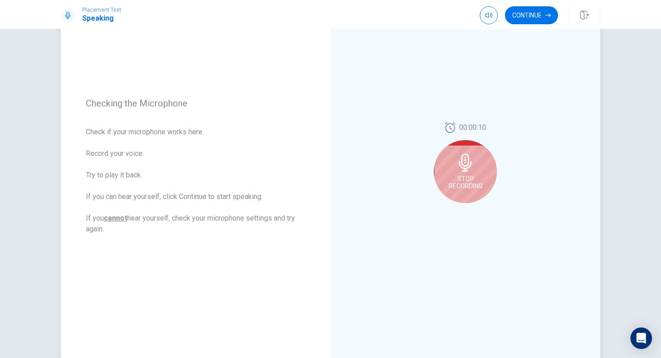
click at [464, 169] on icon at bounding box center [464, 163] width 13 height 18
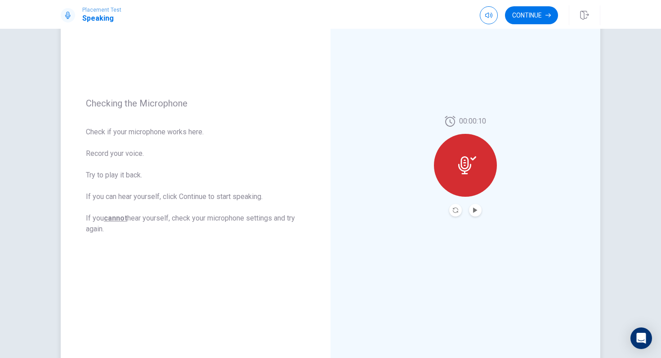
click at [480, 218] on div "00:00:10" at bounding box center [465, 166] width 270 height 392
click at [476, 208] on icon "Play Audio" at bounding box center [474, 210] width 5 height 5
click at [538, 15] on button "Continue" at bounding box center [531, 15] width 53 height 18
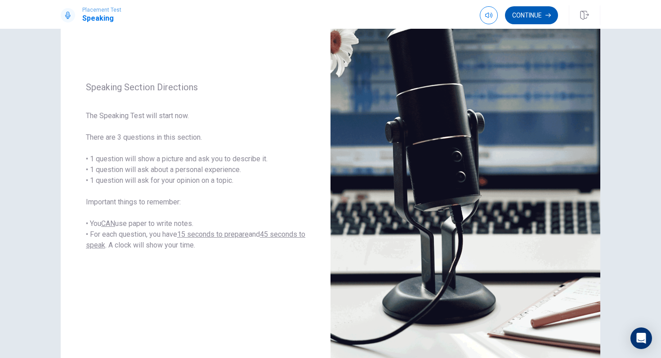
click at [534, 16] on button "Continue" at bounding box center [531, 15] width 53 height 18
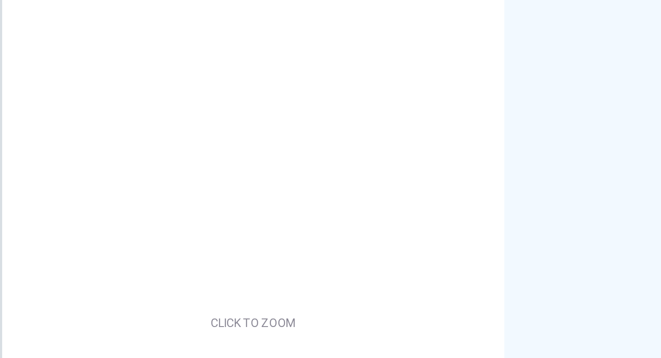
scroll to position [61, 0]
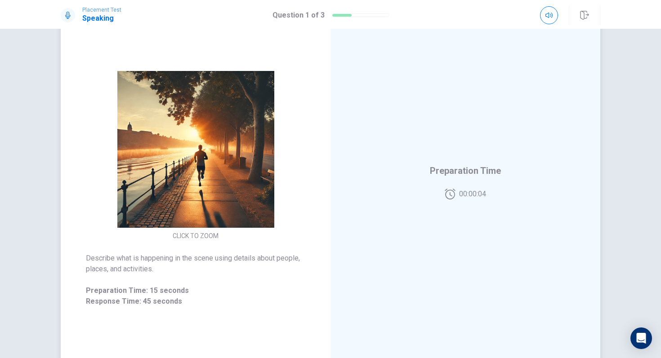
click at [212, 163] on img at bounding box center [195, 149] width 173 height 157
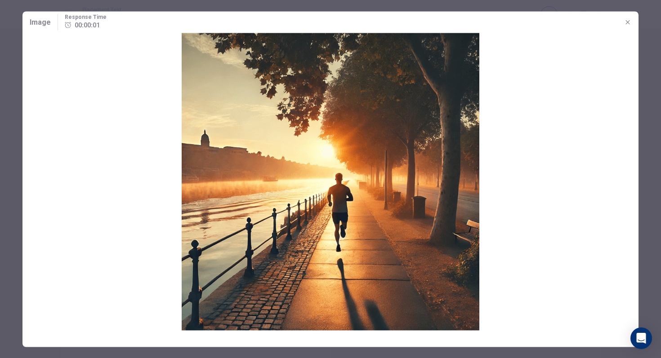
click at [628, 22] on icon "button" at bounding box center [627, 22] width 4 height 4
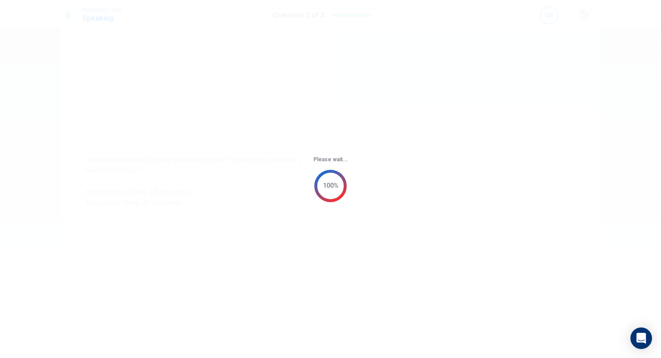
scroll to position [0, 0]
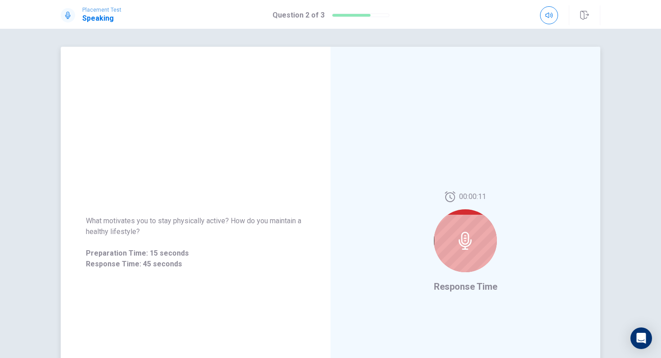
click at [475, 217] on div at bounding box center [465, 240] width 63 height 63
click at [472, 241] on icon at bounding box center [465, 241] width 18 height 18
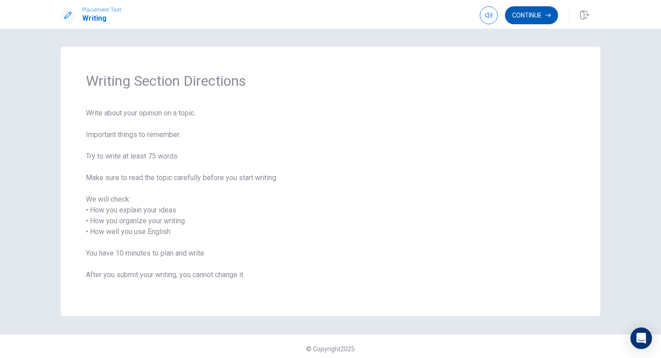
click at [534, 11] on button "Continue" at bounding box center [531, 15] width 53 height 18
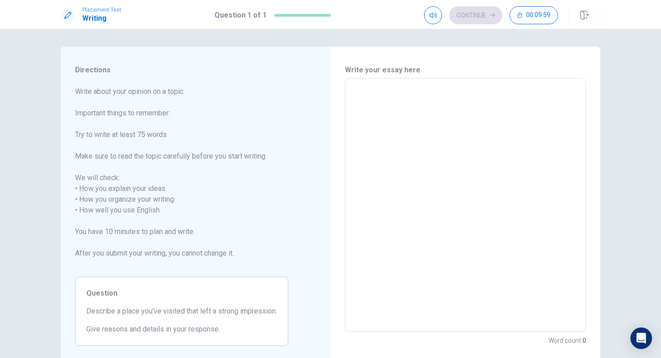
click at [462, 134] on textarea at bounding box center [465, 205] width 228 height 239
type textarea "I"
type textarea "x"
type textarea "IN"
type textarea "x"
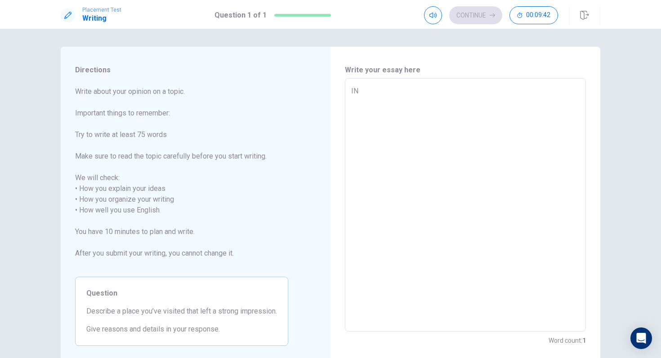
type textarea "I"
type textarea "x"
type textarea "I"
type textarea "x"
type textarea "In"
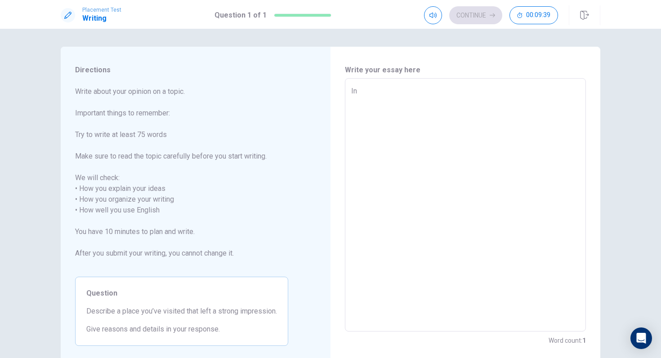
type textarea "x"
type textarea "In"
type textarea "x"
type textarea "In t"
type textarea "x"
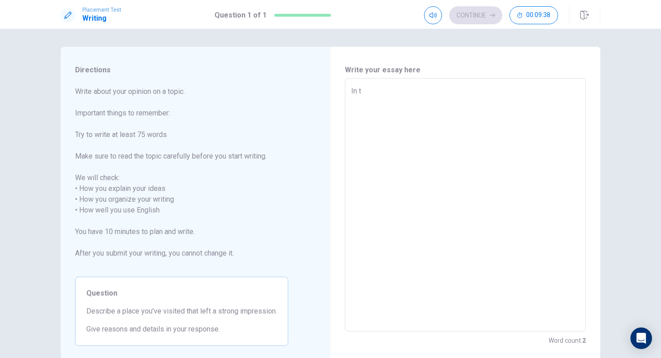
type textarea "In th"
type textarea "x"
type textarea "In thi"
type textarea "x"
type textarea "In this"
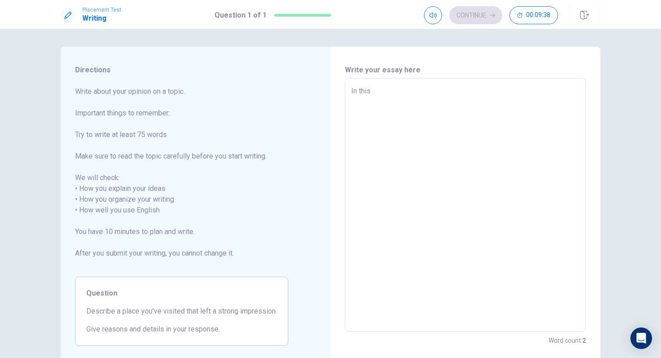
type textarea "x"
type textarea "In this"
type textarea "x"
type textarea "In this e"
type textarea "x"
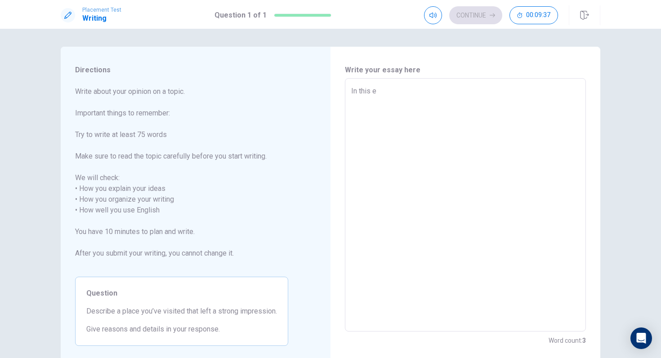
type textarea "In this es"
type textarea "x"
type textarea "In this ess"
type textarea "x"
type textarea "In this essa"
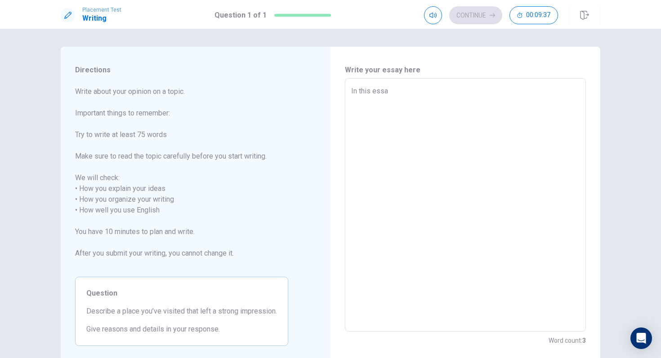
type textarea "x"
type textarea "In this essay"
type textarea "x"
type textarea "In this essay"
type textarea "x"
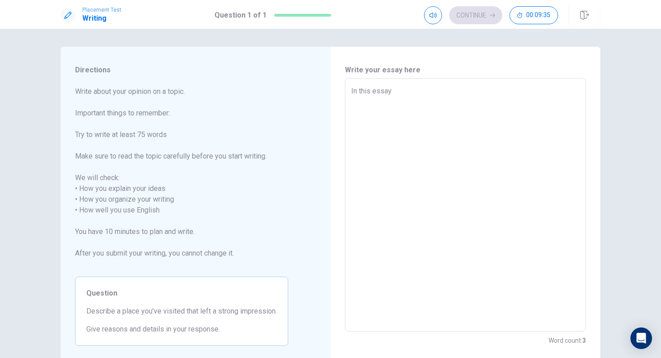
type textarea "In this essay i"
type textarea "x"
type textarea "In this essay i"
type textarea "x"
type textarea "In this essay i w"
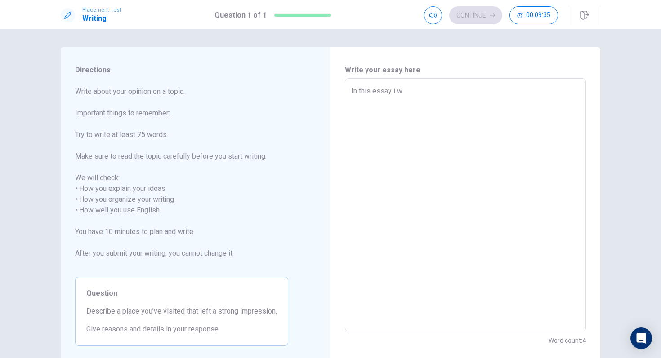
type textarea "x"
type textarea "In this essay i [GEOGRAPHIC_DATA]"
type textarea "x"
type textarea "In this essay i wil"
type textarea "x"
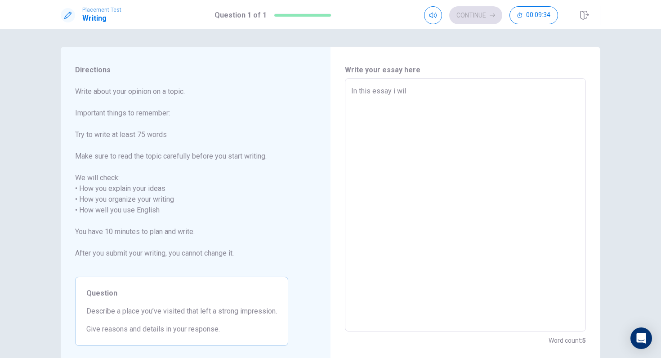
type textarea "In this essay i will"
type textarea "x"
type textarea "In this essay i will"
type textarea "x"
type textarea "In this essay i will b"
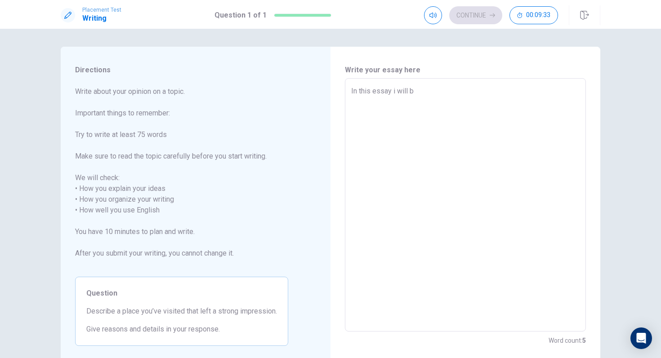
type textarea "x"
type textarea "In this essay i will be"
type textarea "x"
type textarea "In this essay i will be"
type textarea "x"
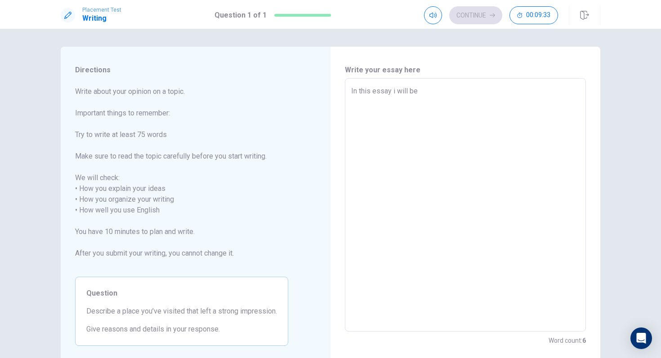
type textarea "In this essay i will be t"
type textarea "x"
type textarea "In this essay i will be ta"
type textarea "x"
type textarea "In this essay i will be tal"
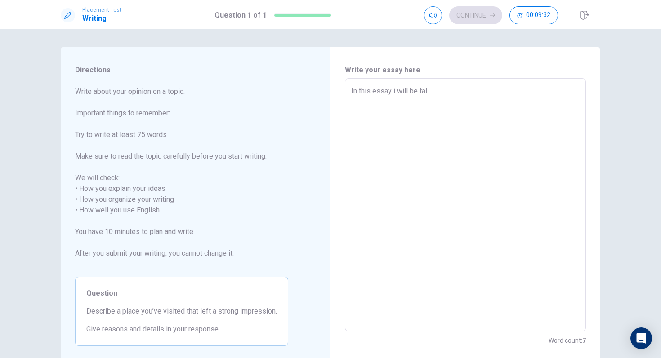
type textarea "x"
type textarea "In this essay i will be talk"
type textarea "x"
type textarea "In this essay i will be talki"
type textarea "x"
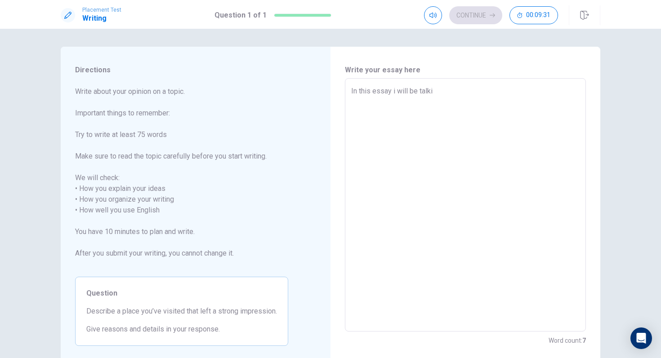
type textarea "In this essay i will be talkin"
type textarea "x"
type textarea "In this essay i will be talking"
type textarea "x"
type textarea "In this essay i will be talking"
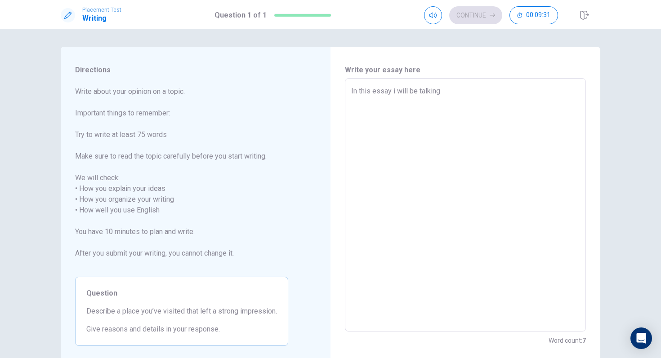
type textarea "x"
type textarea "In this essay i will be talking a"
type textarea "x"
type textarea "In this essay i will be talking ab"
type textarea "x"
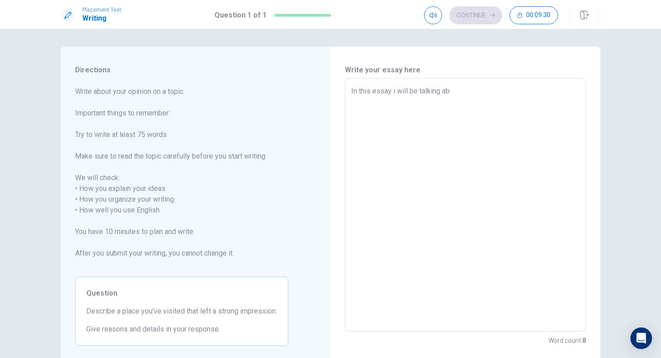
type textarea "In this essay i will be talking abo"
type textarea "x"
type textarea "In this essay i will be talking abou"
type textarea "x"
type textarea "In this essay i will be talking about"
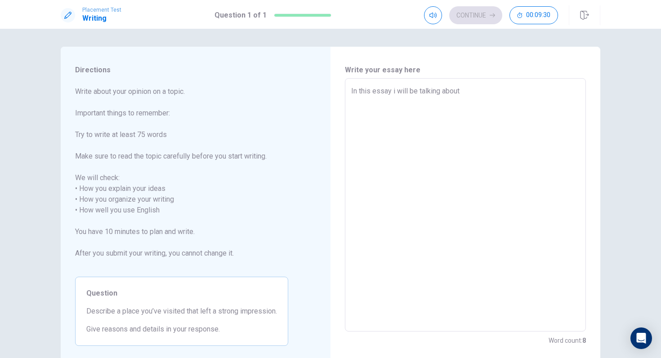
type textarea "x"
type textarea "In this essay i will be talking about"
type textarea "x"
type textarea "In this essay i will be talking about m"
type textarea "x"
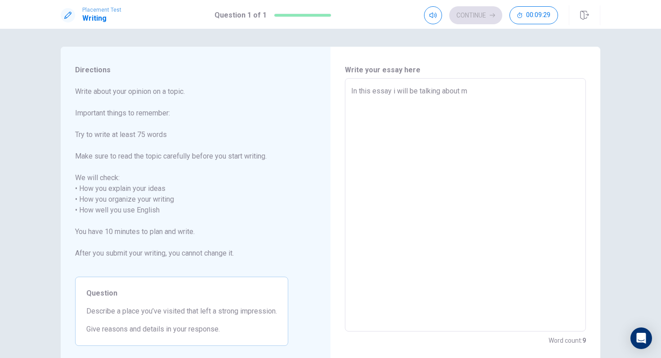
type textarea "In this essay i will be talking about my"
type textarea "x"
type textarea "In this essay i will be talking about my"
type textarea "x"
type textarea "In this essay i will be talking about my e"
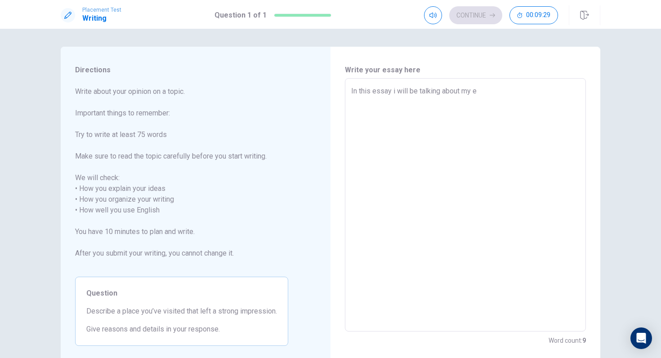
type textarea "x"
type textarea "In this essay i will be talking about my ex"
type textarea "x"
type textarea "In this essay i will be talking about my exp"
type textarea "x"
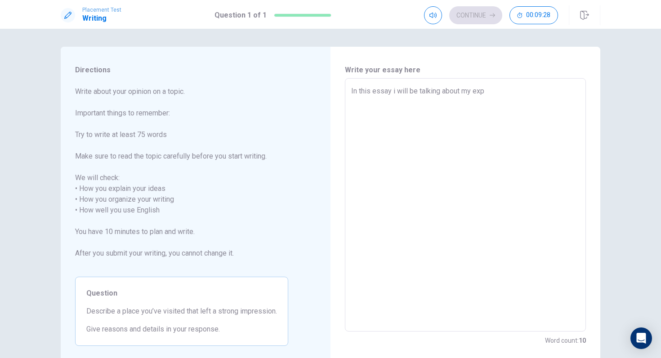
type textarea "In this essay i will be talking about my expa"
type textarea "x"
type textarea "In this essay i will be talking about my exp"
type textarea "x"
type textarea "In this essay i will be talking about my expe"
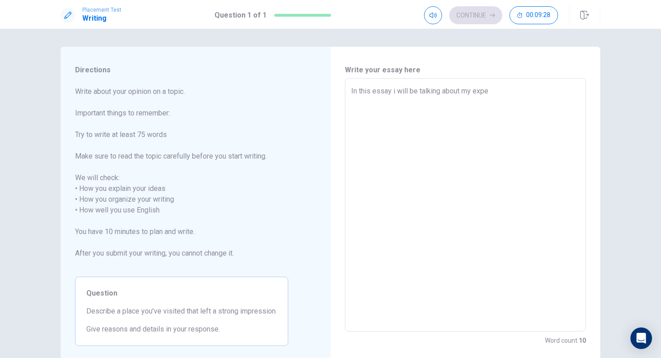
type textarea "x"
type textarea "In this essay i will be talking about my exper"
type textarea "x"
type textarea "In this essay i will be talking about my experi"
type textarea "x"
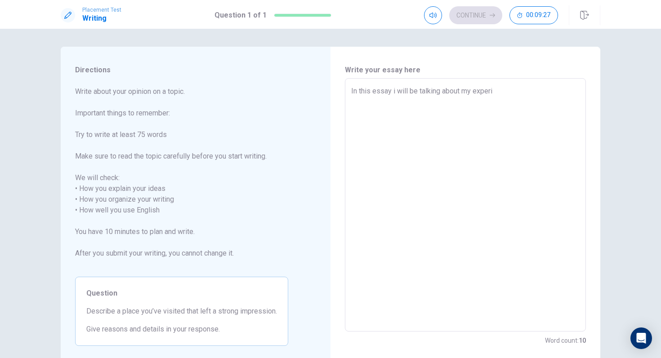
type textarea "In this essay i will be talking about my experie"
type textarea "x"
type textarea "In this essay i will be talking about my experien"
type textarea "x"
type textarea "In this essay i will be talking about my experienc"
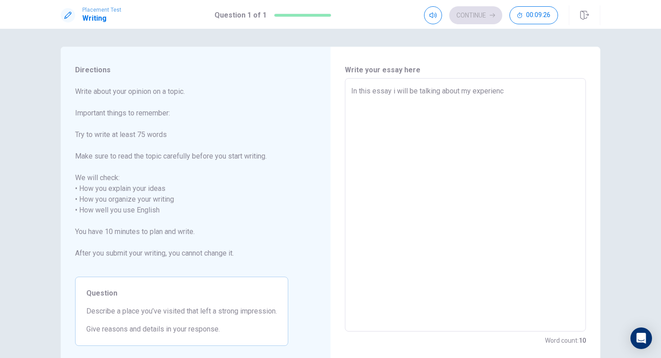
type textarea "x"
type textarea "In this essay i will be talking about my experience"
type textarea "x"
type textarea "In this essay i will be talking about my experience"
type textarea "x"
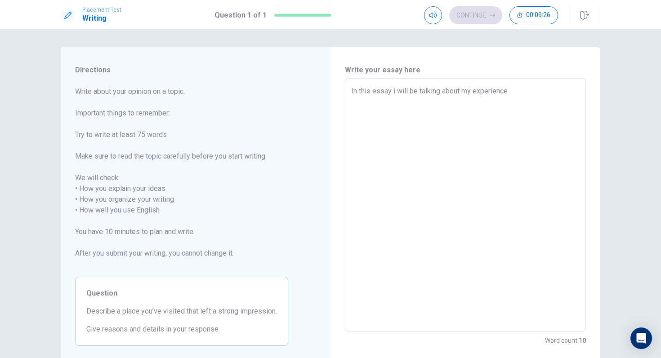
type textarea "In this essay i will be talking about my experience a"
type textarea "x"
type textarea "In this essay i will be talking about my experience at"
type textarea "x"
type textarea "In this essay i will be talking about my 1experience at"
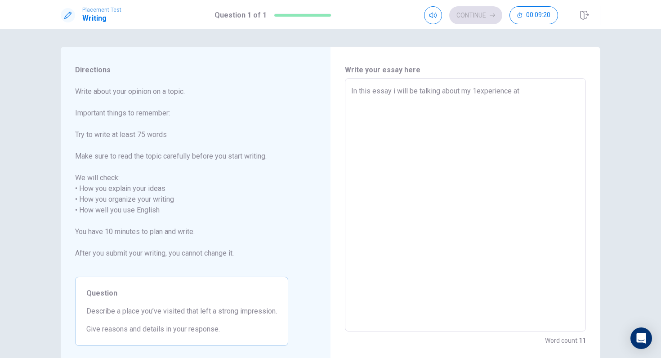
type textarea "x"
type textarea "In this essay i will be talking about my 1sexperience at"
type textarea "x"
type textarea "In this essay i will be talking about my 1stexperience at"
type textarea "x"
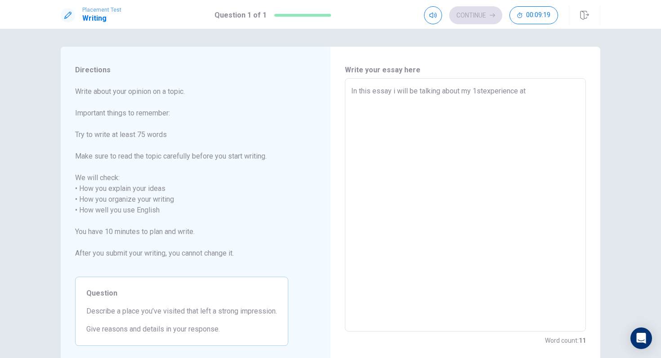
type textarea "In this essay i will be talking about my 1st experience at"
type textarea "x"
type textarea "In this essay i will be talking about my 1st experience at"
type textarea "x"
type textarea "In this essay i will be talking about my 1st experience at a"
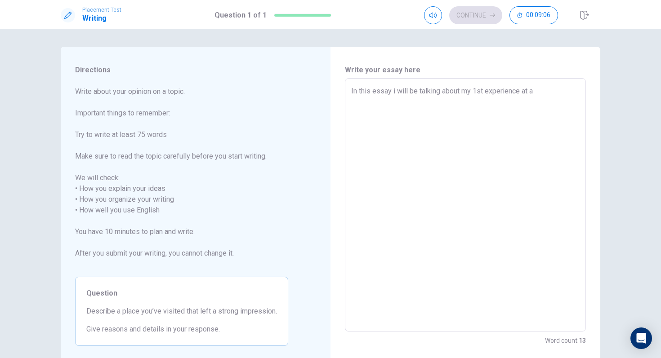
type textarea "x"
type textarea "In this essay i will be talking about my 1st experience at an"
type textarea "x"
type textarea "In this essay i will be talking about my 1st experience at an"
type textarea "x"
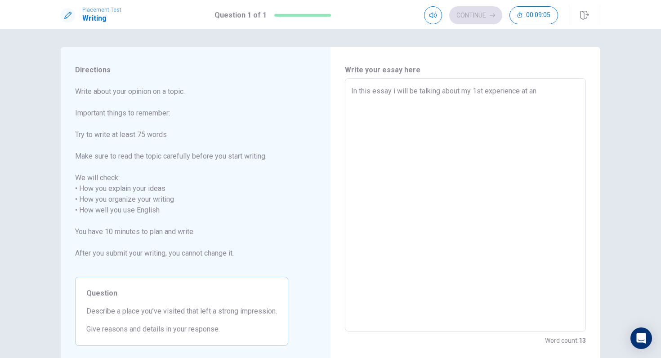
type textarea "In this essay i will be talking about my 1st experience at an a"
type textarea "x"
type textarea "In this essay i will be talking about my 1st experience at an am"
type textarea "x"
type textarea "In this essay i will be talking about my 1st experience at an amu"
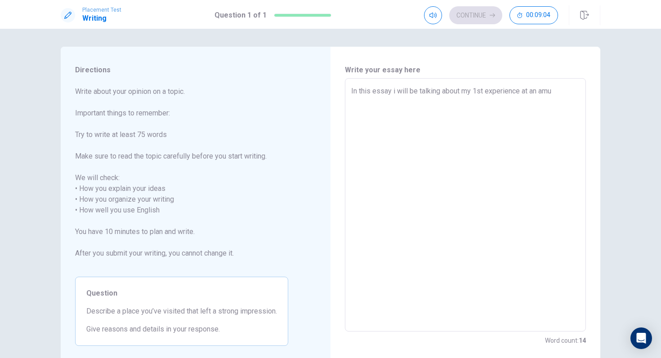
type textarea "x"
type textarea "In this essay i will be talking about my 1st experience at an amus"
type textarea "x"
type textarea "In this essay i will be talking about my 1st experience at an amuse"
type textarea "x"
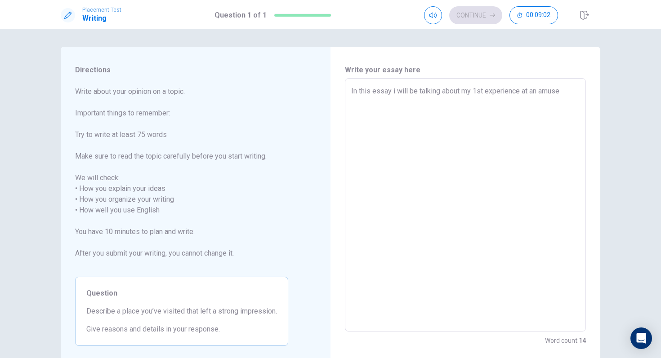
type textarea "In this essay i will be talking about my 1st experience at an amusem"
type textarea "x"
type textarea "In this essay i will be talking about my 1st experience at an amuseme"
type textarea "x"
type textarea "In this essay i will be talking about my 1st experience at an amusemen"
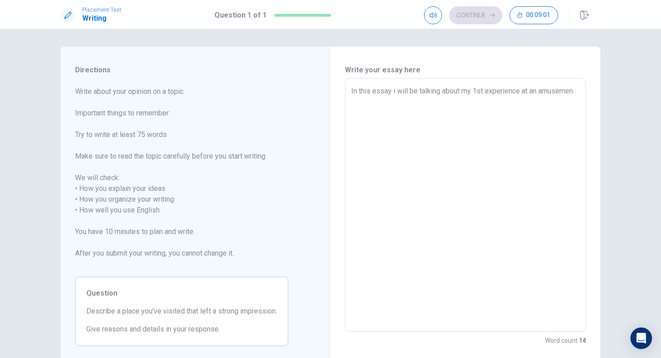
type textarea "x"
type textarea "In this essay i will be talking about my 1st experience at an amusement"
type textarea "x"
type textarea "In this essay i will be talking about my 1st experience at an amusement"
type textarea "x"
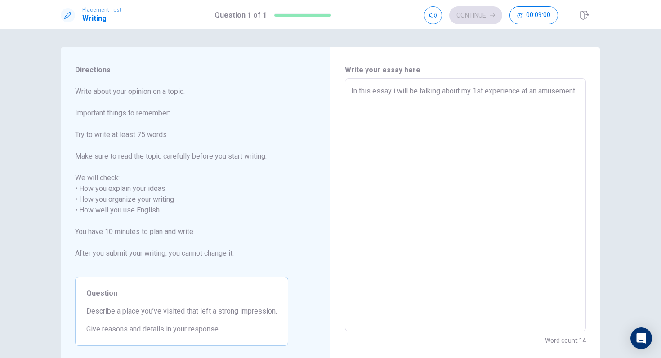
type textarea "In this essay i will be talking about my 1st experience at an amusement p"
type textarea "x"
type textarea "In this essay i will be talking about my 1st experience at an amusement pa"
type textarea "x"
type textarea "In this essay i will be talking about my 1st experience at an amusement par"
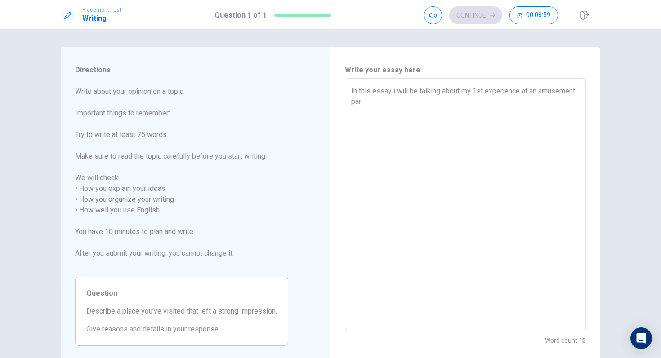
type textarea "x"
type textarea "In this essay i will be talking about my 1st experience at an amusement park"
type textarea "x"
type textarea "In this essay i will be talking about my 1st experience at an amusement park,"
type textarea "x"
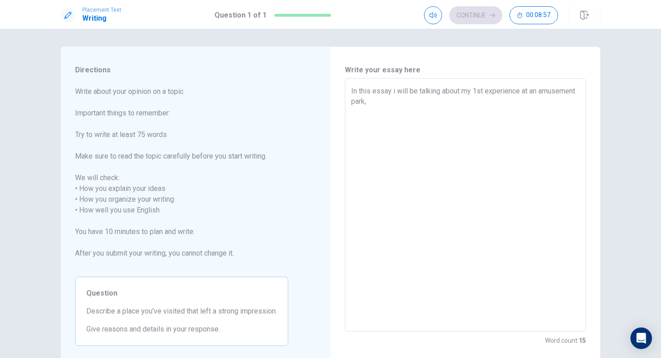
type textarea "In this essay i will be talking about my 1st experience at an amusement park,"
type textarea "x"
type textarea "In this essay i will be talking about my 1st experience at an amusement park,"
type textarea "x"
type textarea "In this essay i will be talking about my 1st experience at an amusement park"
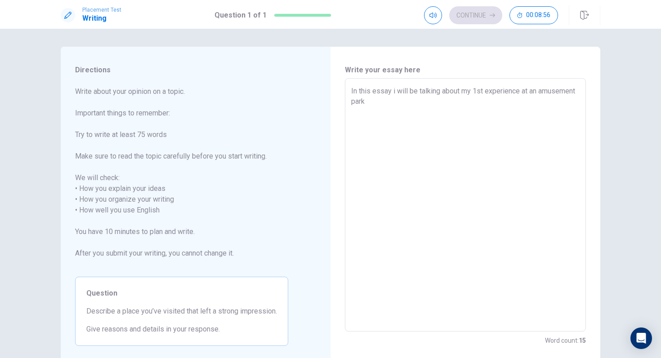
type textarea "x"
type textarea "In this essay i will be talking about my 1st experience at an amusement park."
type textarea "x"
type textarea "In this essay i will be talking about my 1st experience at an amusement park."
type textarea "x"
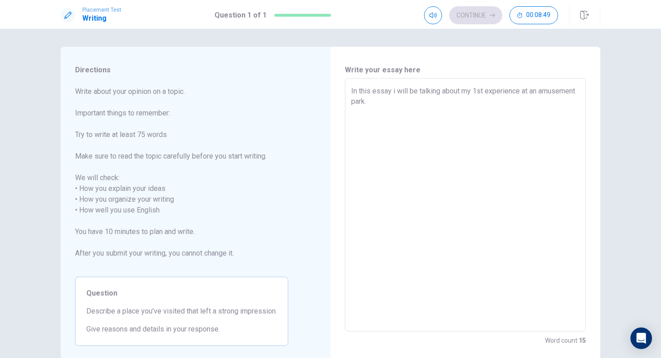
type textarea "In this essay i will be talking about my 1st experience at an amusement park. I"
type textarea "x"
type textarea "In this essay i will be talking about my 1st experience at an amusement park. I"
type textarea "x"
type textarea "In this essay i will be talking about my 1st experience at an amusement park. I…"
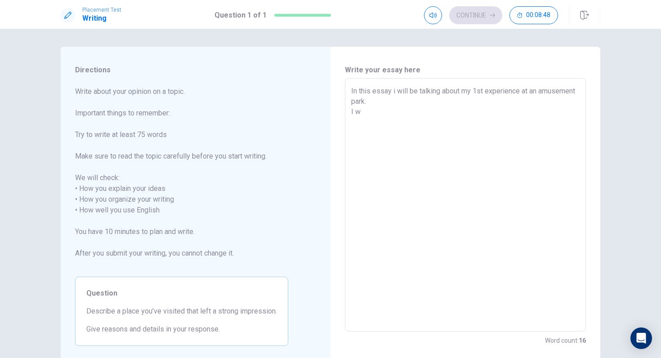
type textarea "x"
type textarea "In this essay i will be talking about my 1st experience at an amusement park. I…"
type textarea "x"
type textarea "In this essay i will be talking about my 1st experience at an amusement park. I…"
type textarea "x"
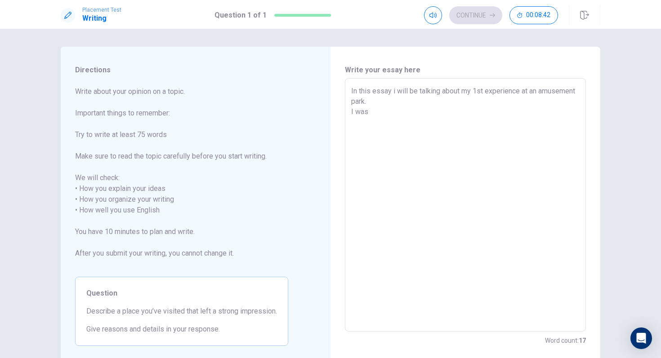
type textarea "In this essay i will be talking about my 1st experience at an amusement park. I…"
type textarea "x"
type textarea "In this essay i will be talking about my 1st experience at an amusement park. I…"
type textarea "x"
type textarea "In this essay i will be talking about my 1st experience at an amusement park. I…"
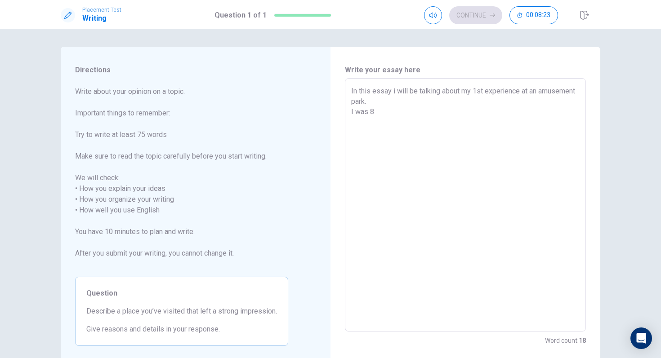
type textarea "x"
type textarea "In this essay i will be talking about my 1st experience at an amusement park. I…"
type textarea "x"
type textarea "In this essay i will be talking about my 1st experience at an amusement park. I…"
type textarea "x"
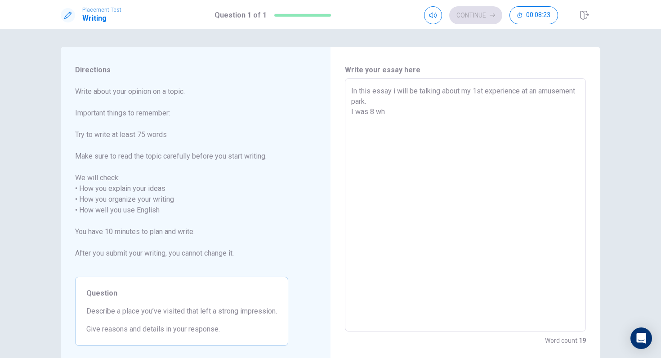
type textarea "In this essay i will be talking about my 1st experience at an amusement park. I…"
type textarea "x"
type textarea "In this essay i will be talking about my 1st experience at an amusement park. I…"
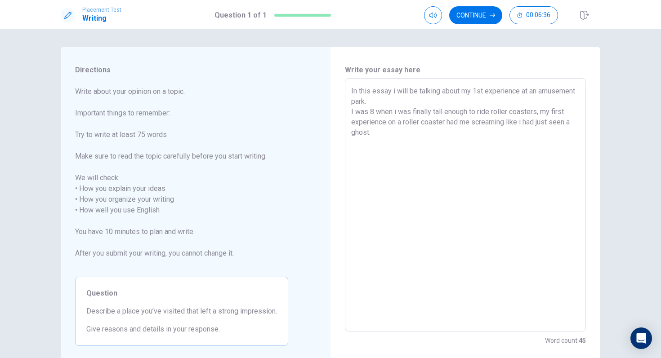
drag, startPoint x: 457, startPoint y: 103, endPoint x: 354, endPoint y: 79, distance: 105.6
click at [354, 79] on div "In this essay i will be talking about my 1st experience at an amusement park. I…" at bounding box center [465, 204] width 241 height 253
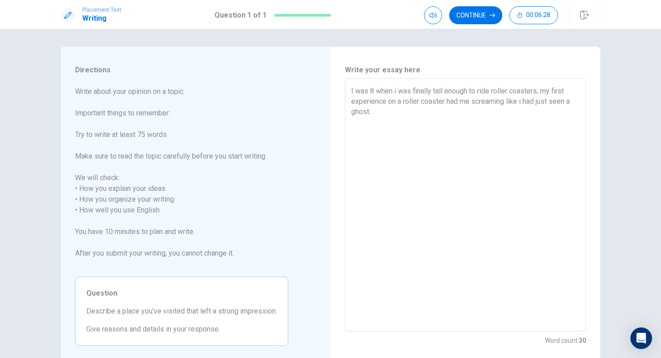
click at [419, 115] on textarea "I was 8 when i was finally tall enough to ride roller coasters, my first experi…" at bounding box center [465, 205] width 228 height 239
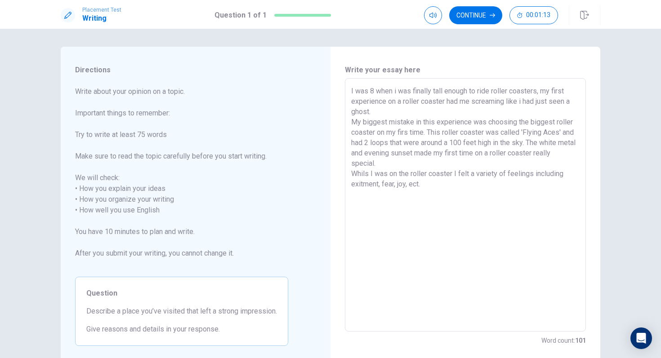
click at [396, 89] on textarea "I was 8 when i was finally tall enough to ride roller coasters, my first experi…" at bounding box center [465, 205] width 228 height 239
click at [422, 184] on textarea "I was 8 when I was finally tall enough to ride roller coasters, my first experi…" at bounding box center [465, 205] width 228 height 239
click at [433, 187] on textarea "I was 8 when I was finally tall enough to ride roller coasters, my first experi…" at bounding box center [465, 205] width 228 height 239
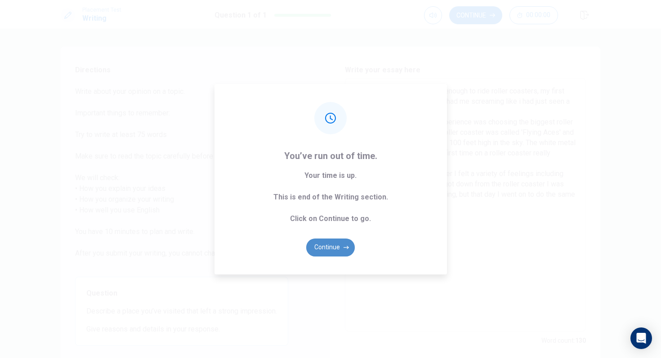
click at [347, 247] on icon "button" at bounding box center [345, 247] width 5 height 3
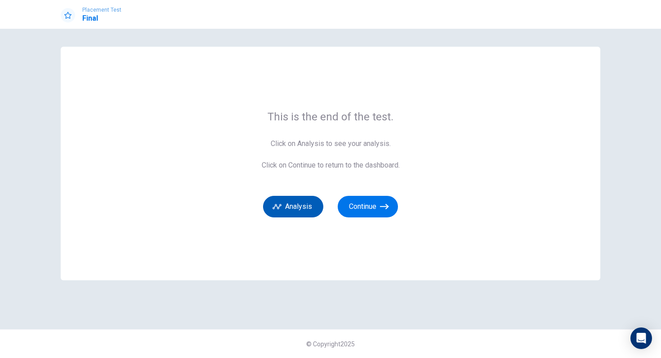
click at [316, 212] on button "Analysis" at bounding box center [293, 207] width 60 height 22
